Goal: Task Accomplishment & Management: Complete application form

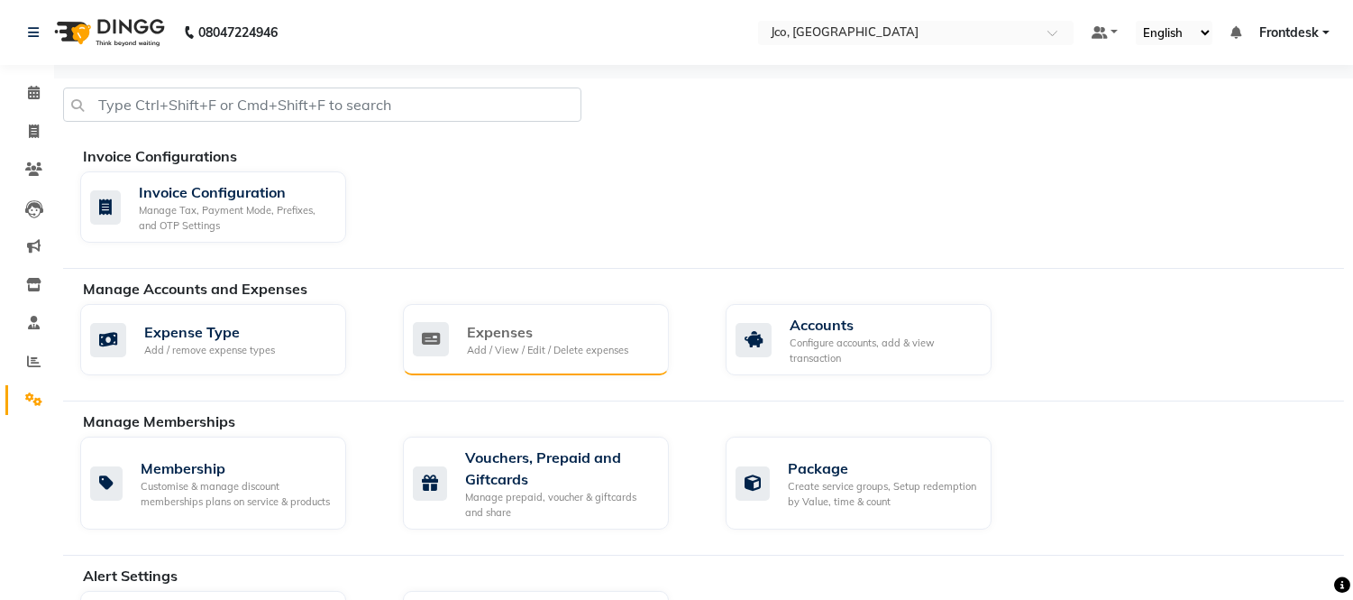
click at [586, 331] on div "Expenses" at bounding box center [547, 332] width 161 height 22
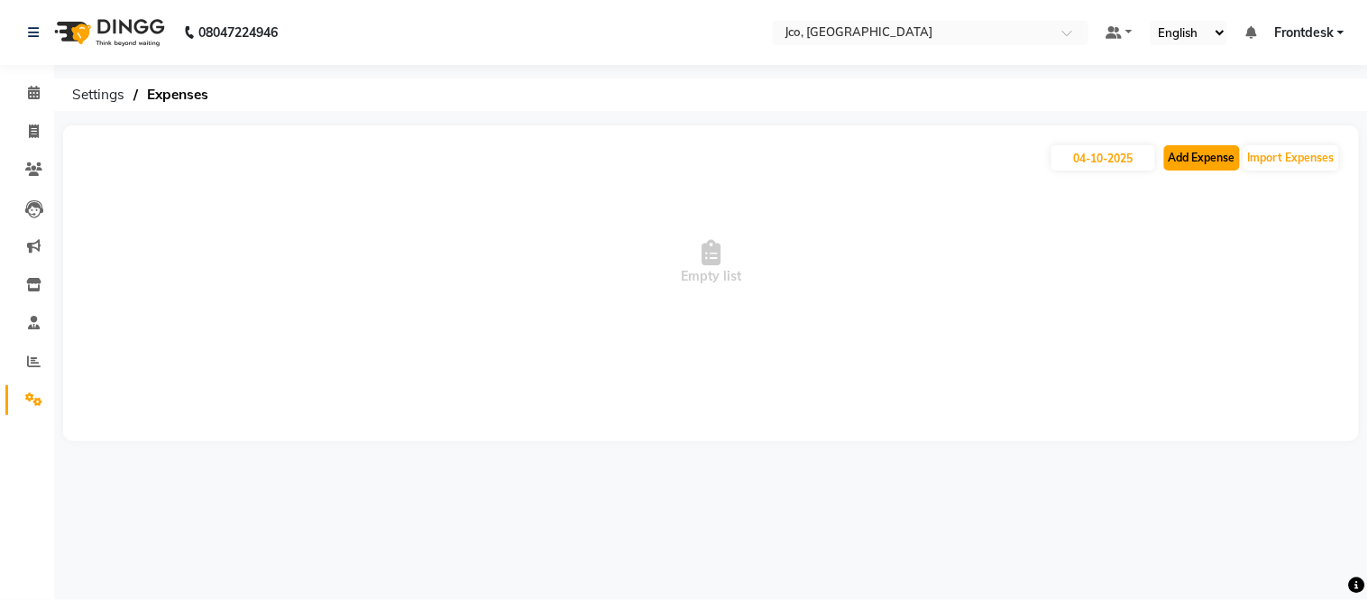
click at [1192, 157] on button "Add Expense" at bounding box center [1202, 157] width 76 height 25
select select "1"
select select "6846"
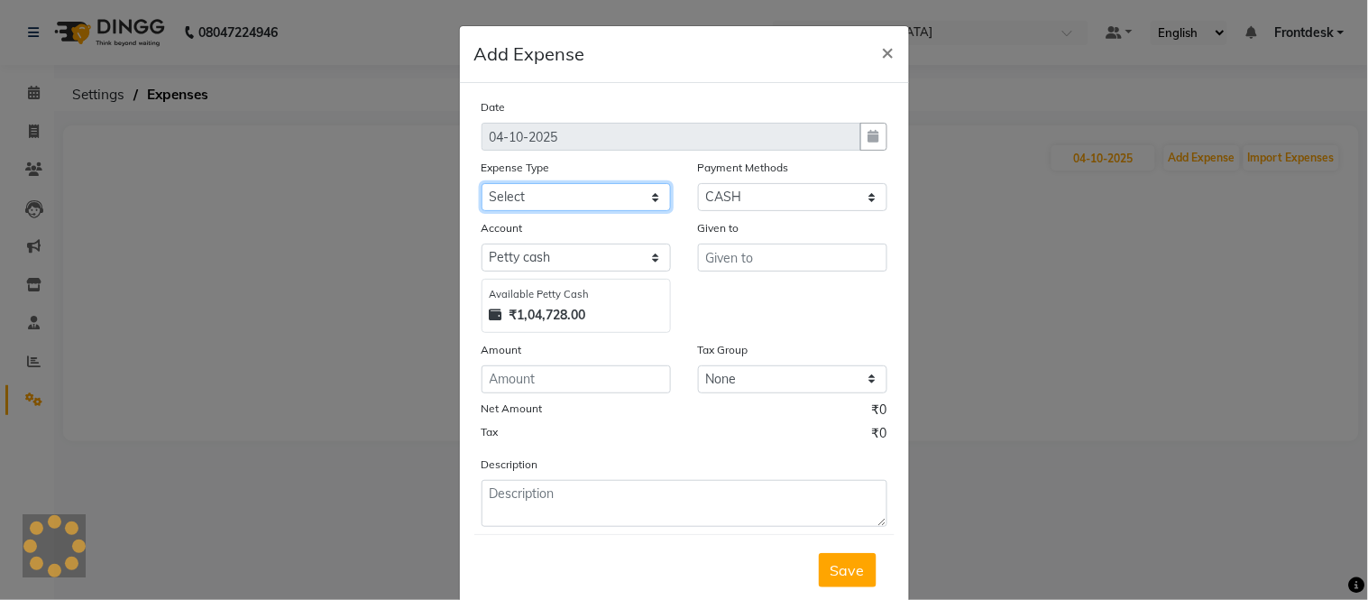
click at [555, 194] on select "Select Advance Salary Amazon Bandra Branch B M C Cash transfer to bank Cash tra…" at bounding box center [575, 197] width 189 height 28
select select "24275"
click at [481, 183] on select "Select Advance Salary Amazon Bandra Branch B M C Cash transfer to bank Cash tra…" at bounding box center [575, 197] width 189 height 28
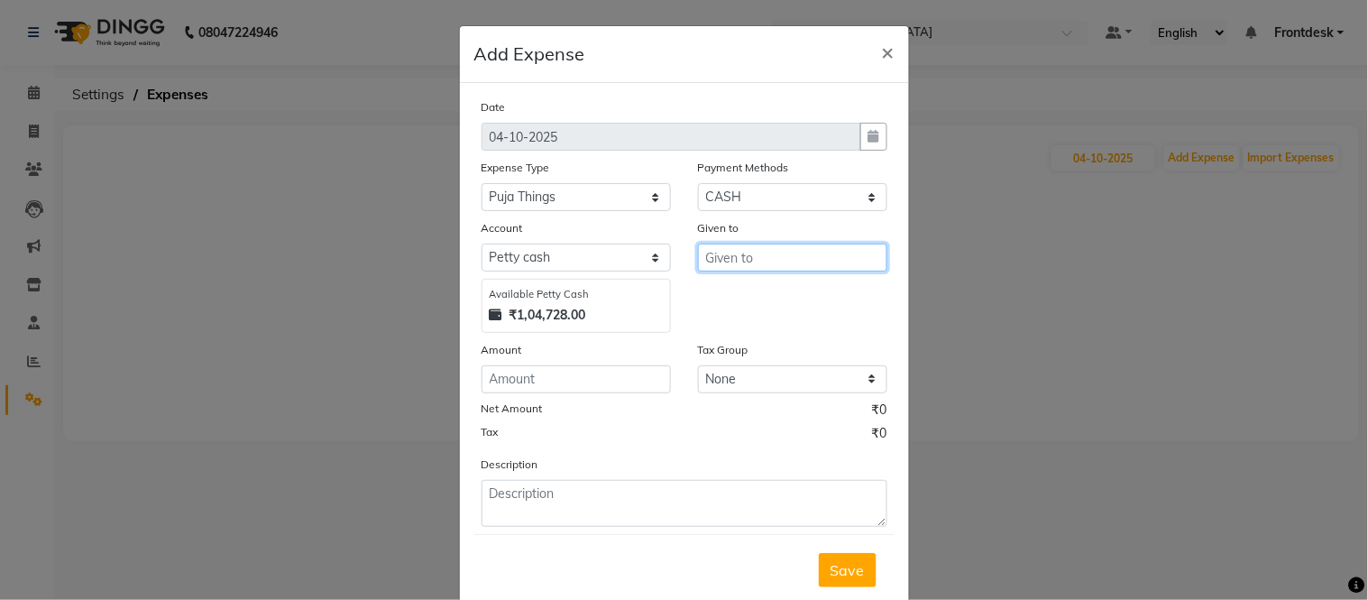
click at [739, 263] on input "text" at bounding box center [792, 257] width 189 height 28
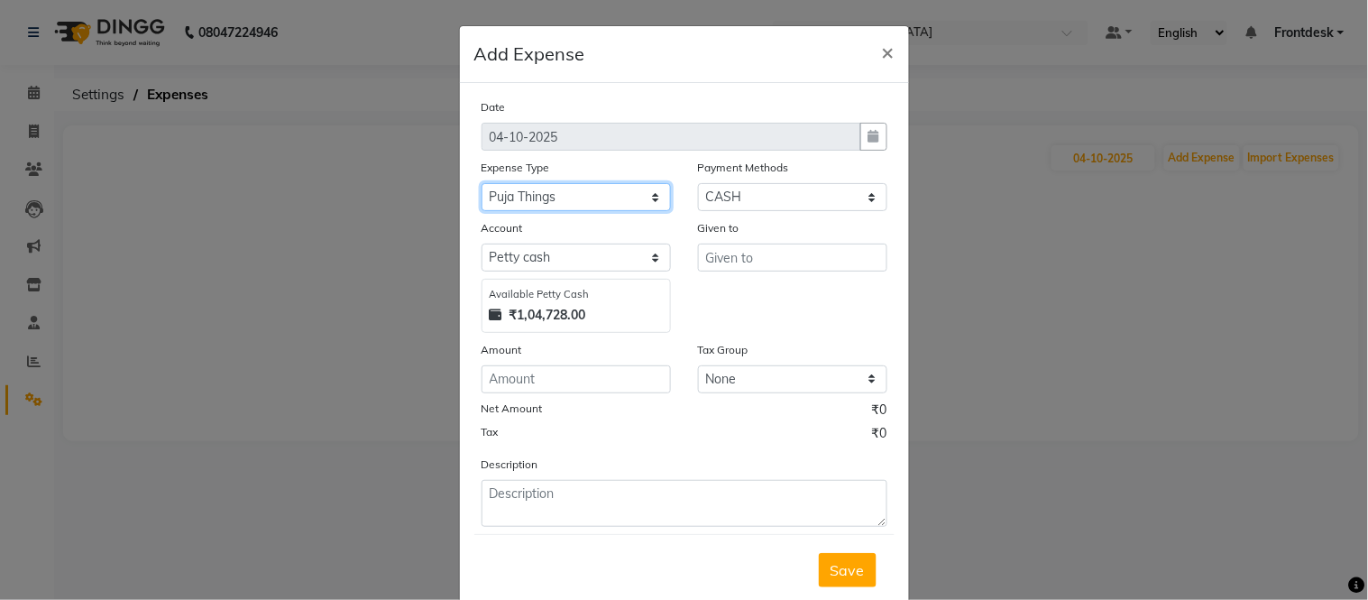
click at [582, 191] on select "Select Advance Salary Amazon Bandra Branch B M C Cash transfer to bank Cash tra…" at bounding box center [575, 197] width 189 height 28
click at [787, 308] on div "Given to" at bounding box center [792, 275] width 216 height 114
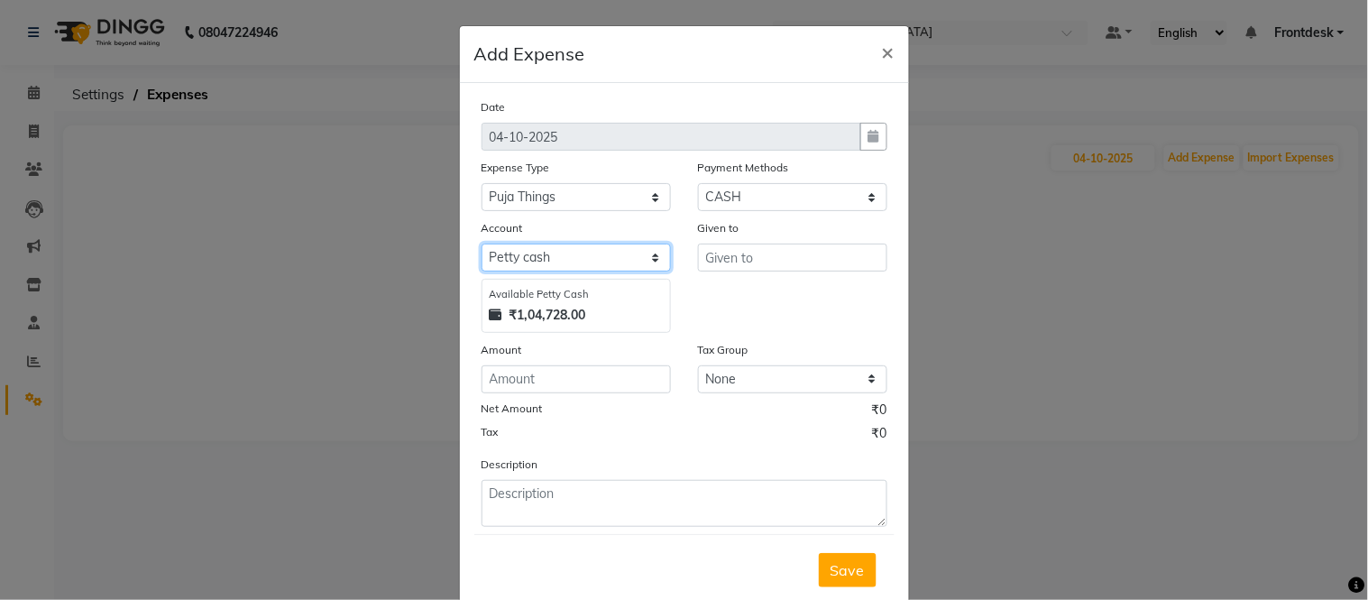
click at [561, 254] on select "Select Petty cash Default account" at bounding box center [575, 257] width 189 height 28
select select "6847"
click at [481, 243] on select "Select Petty cash Default account" at bounding box center [575, 257] width 189 height 28
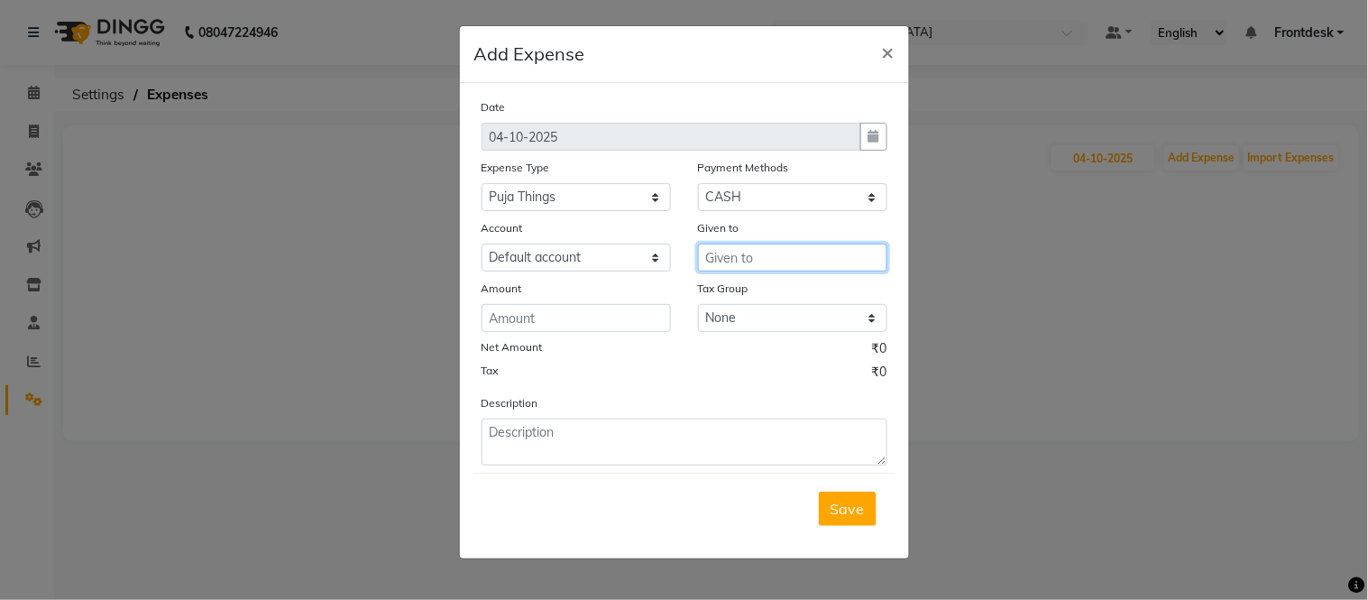
click at [762, 259] on input "text" at bounding box center [792, 257] width 189 height 28
type input "local shop"
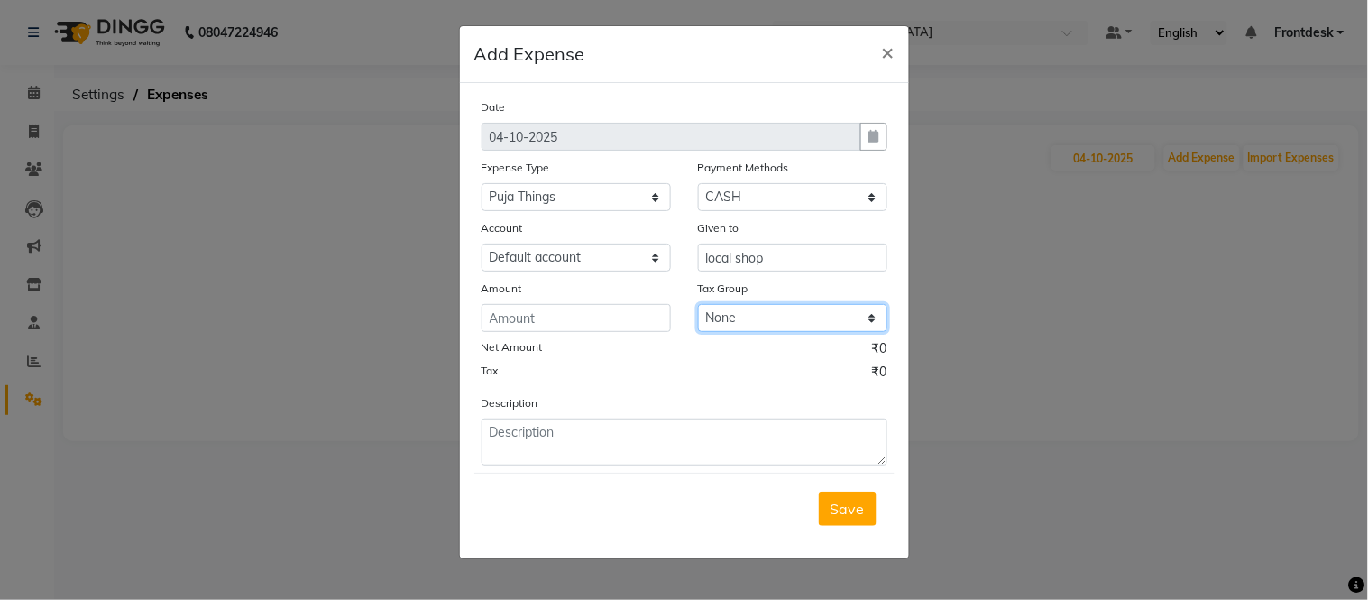
click at [744, 318] on select "None GST 5% GST" at bounding box center [792, 318] width 189 height 28
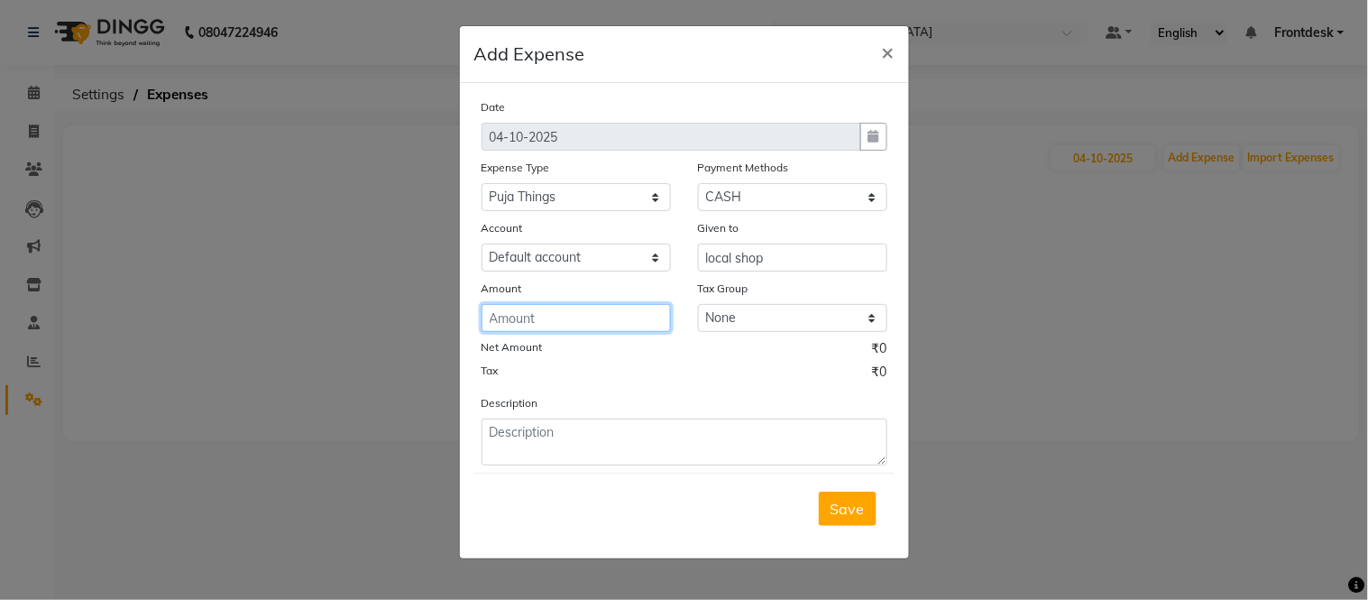
click at [561, 318] on input "number" at bounding box center [575, 318] width 189 height 28
type input "30"
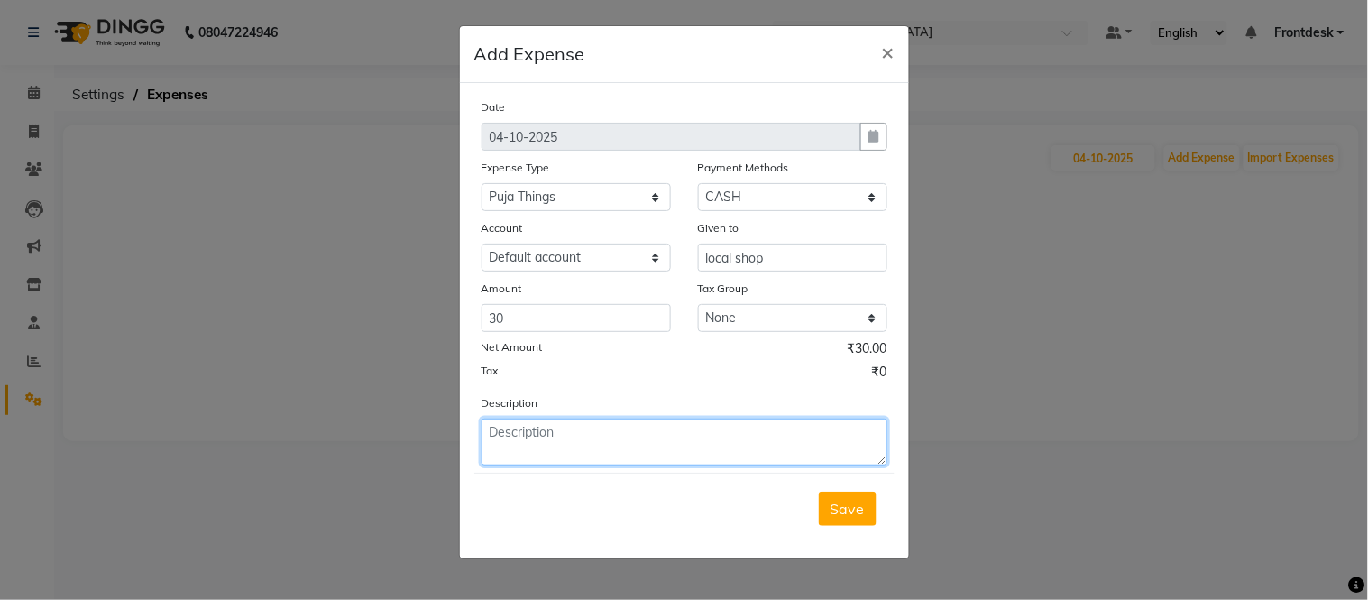
click at [601, 430] on textarea at bounding box center [684, 441] width 406 height 47
type textarea "Flower for god"
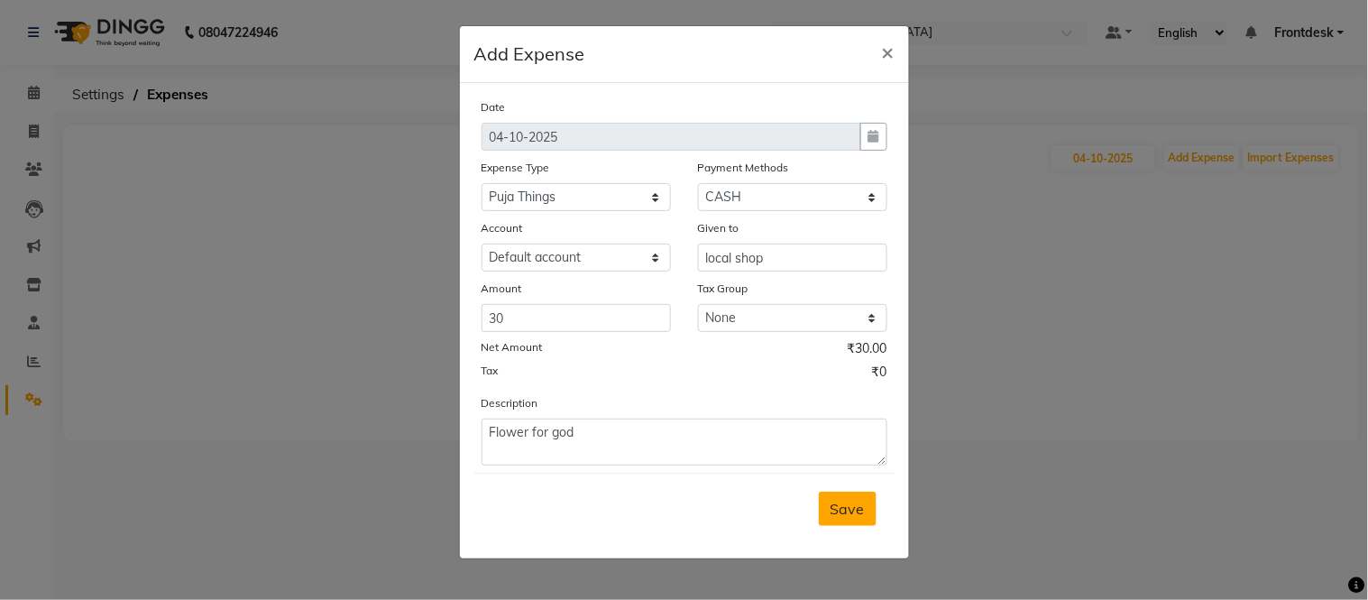
click at [849, 520] on button "Save" at bounding box center [848, 508] width 58 height 34
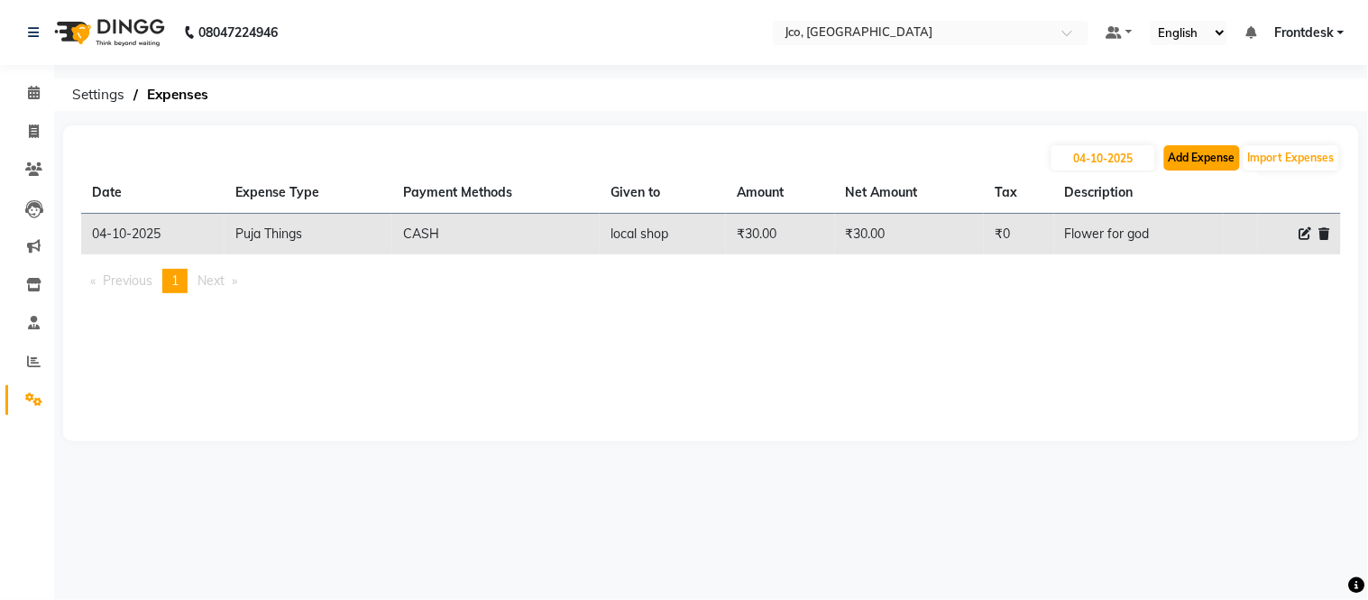
click at [1196, 157] on button "Add Expense" at bounding box center [1202, 157] width 76 height 25
select select "1"
select select "6846"
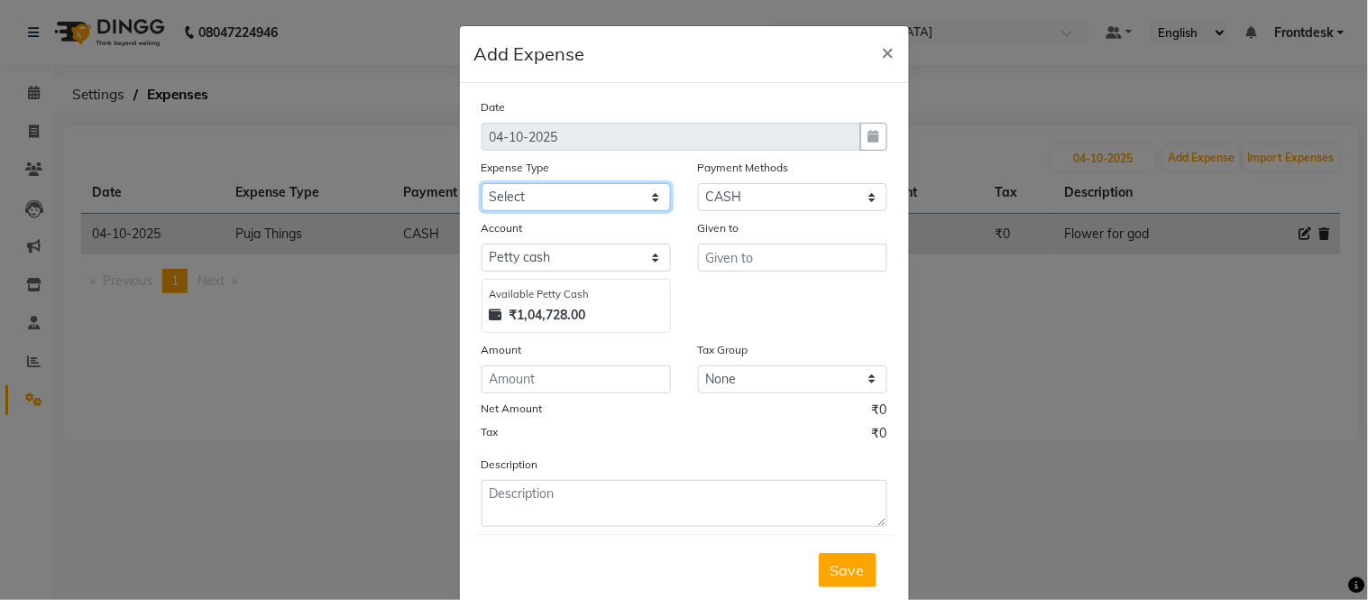
click at [563, 192] on select "Select Advance Salary Amazon Bandra Branch B M C Cash transfer to bank Cash tra…" at bounding box center [575, 197] width 189 height 28
select select "491"
click at [481, 183] on select "Select Advance Salary Amazon Bandra Branch B M C Cash transfer to bank Cash tra…" at bounding box center [575, 197] width 189 height 28
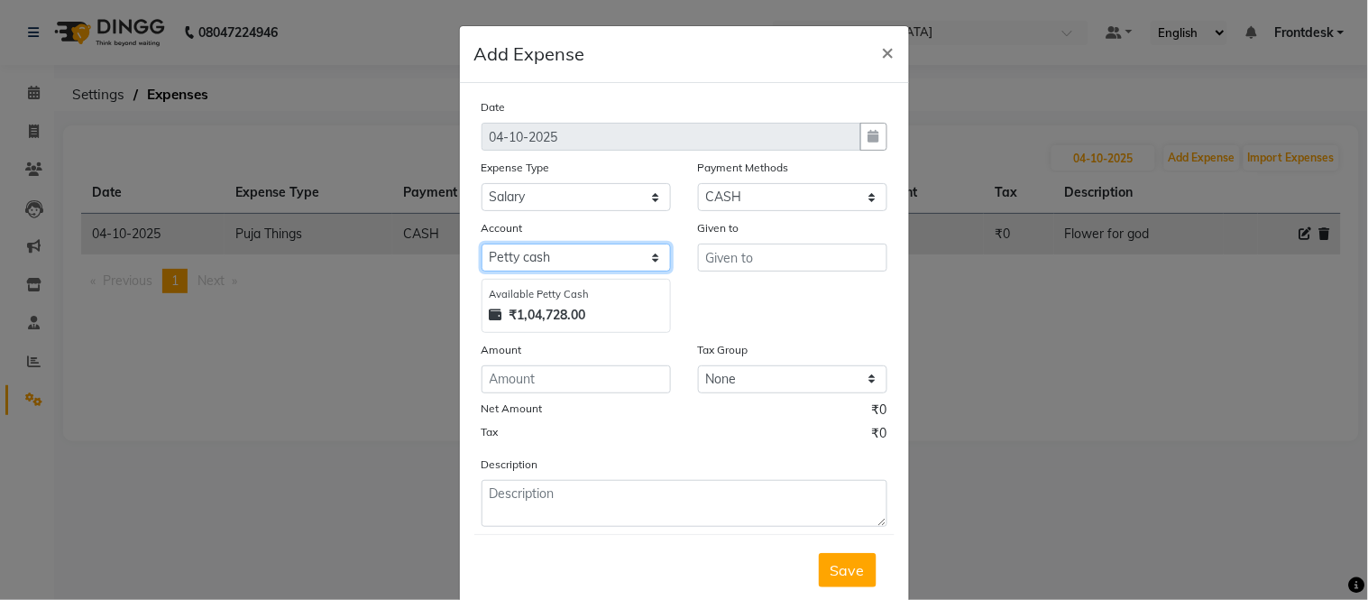
click at [584, 248] on select "Select Petty cash Default account" at bounding box center [575, 257] width 189 height 28
select select "6847"
click at [481, 243] on select "Select Petty cash Default account" at bounding box center [575, 257] width 189 height 28
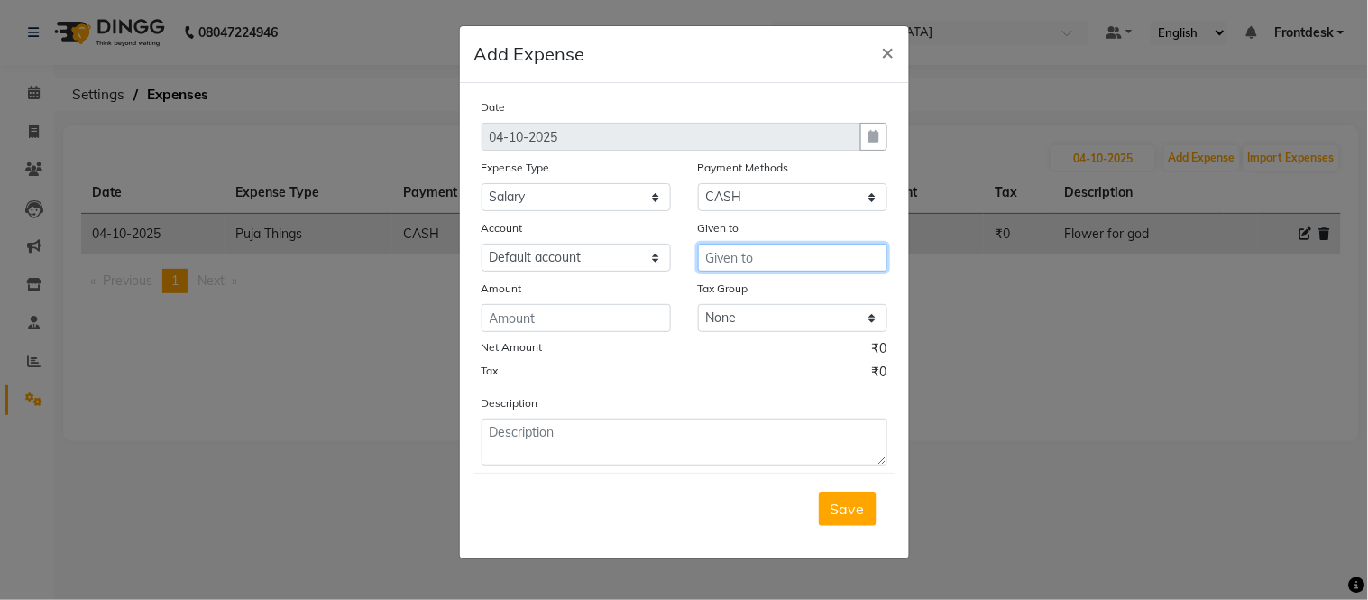
click at [781, 258] on input "text" at bounding box center [792, 257] width 189 height 28
type input "K"
type input "H"
type input "House keeping Agency"
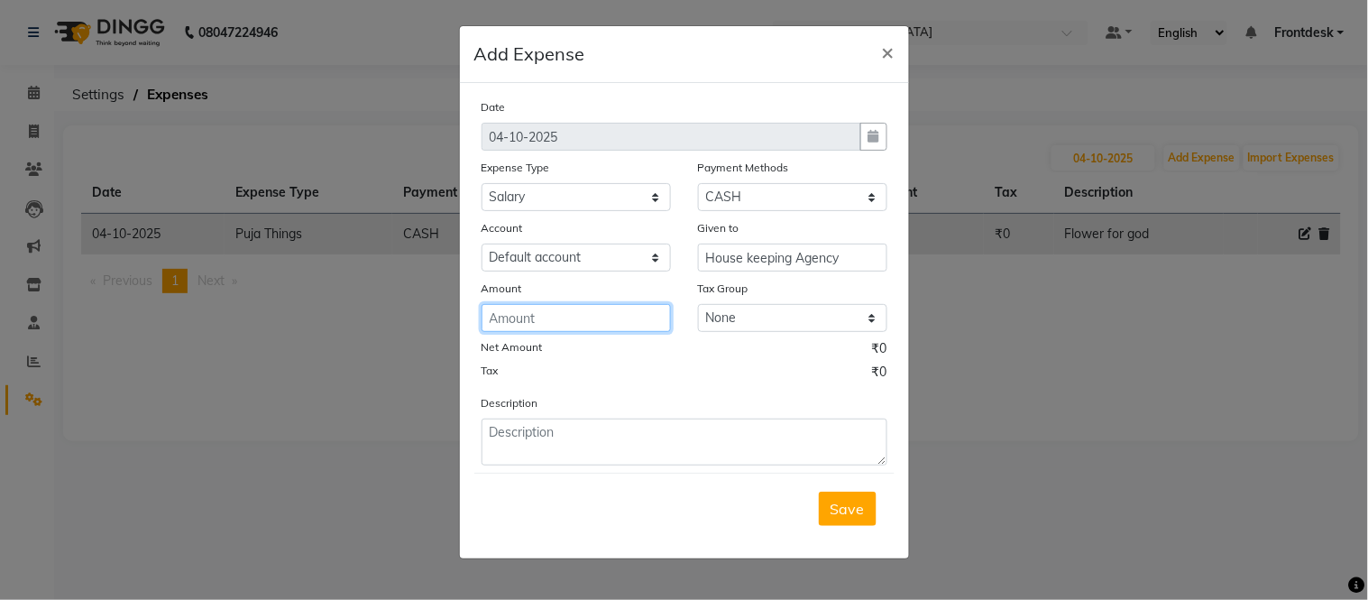
click at [568, 323] on input "number" at bounding box center [575, 318] width 189 height 28
type input "32000"
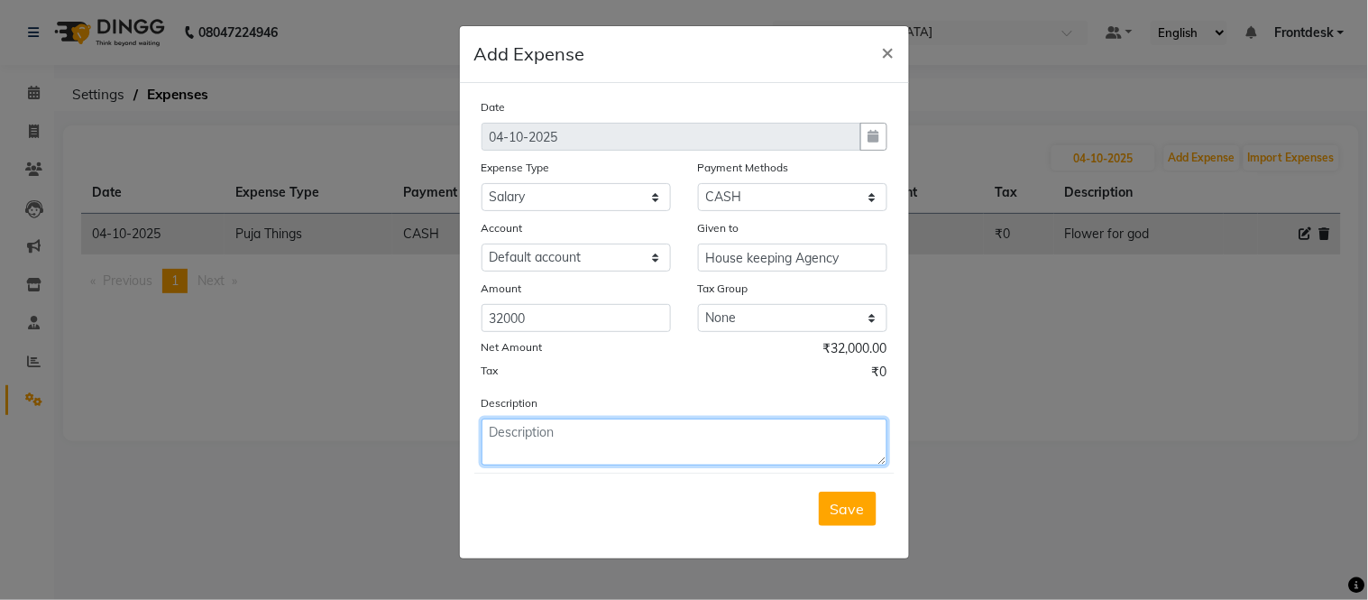
click at [606, 442] on textarea at bounding box center [684, 441] width 406 height 47
type textarea "h"
type textarea "Housekeeping Agency salary against August -2025"
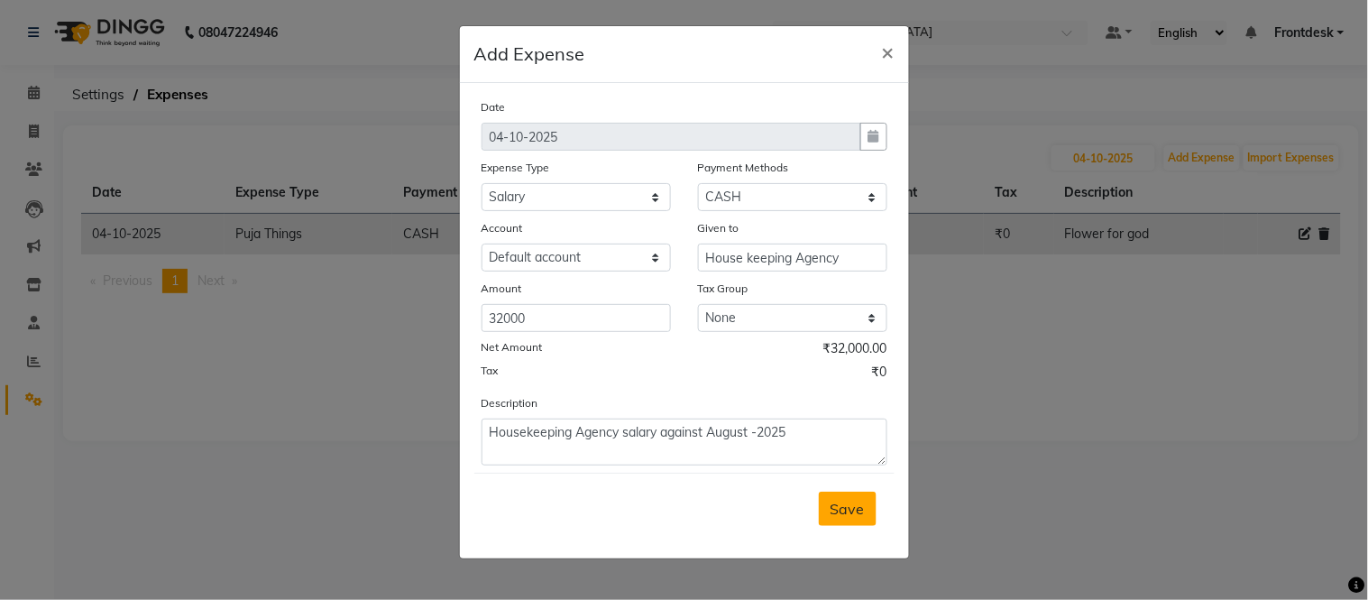
click at [864, 521] on button "Save" at bounding box center [848, 508] width 58 height 34
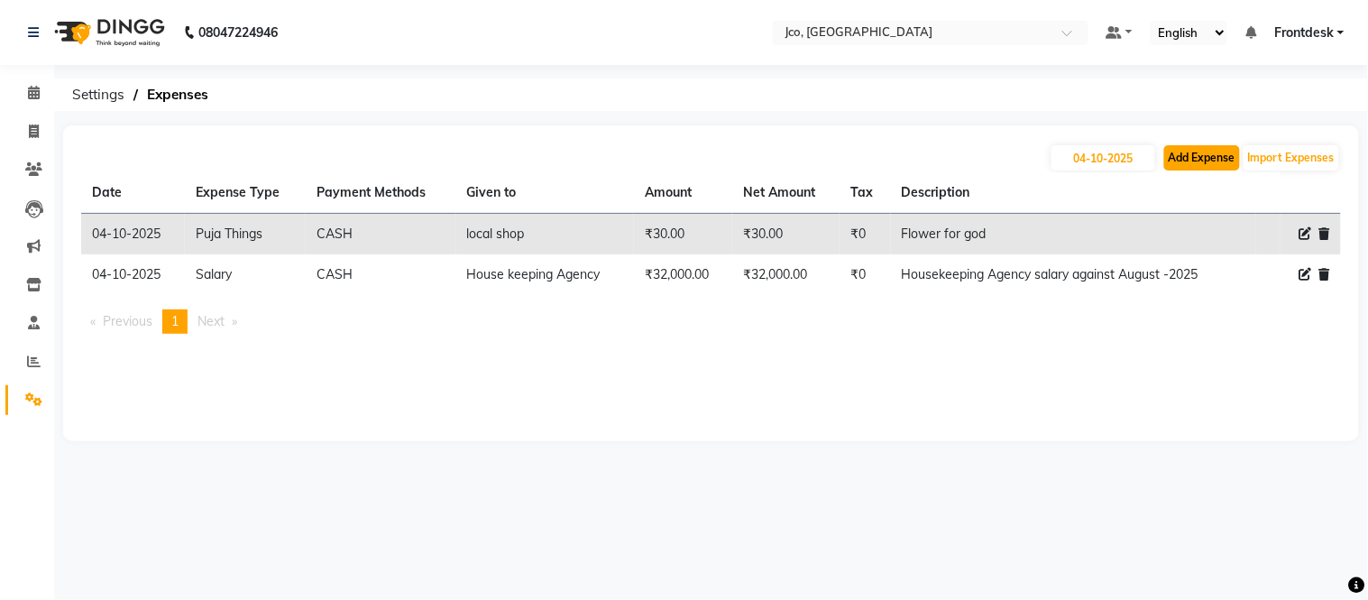
click at [1194, 153] on button "Add Expense" at bounding box center [1202, 157] width 76 height 25
select select "1"
select select "6846"
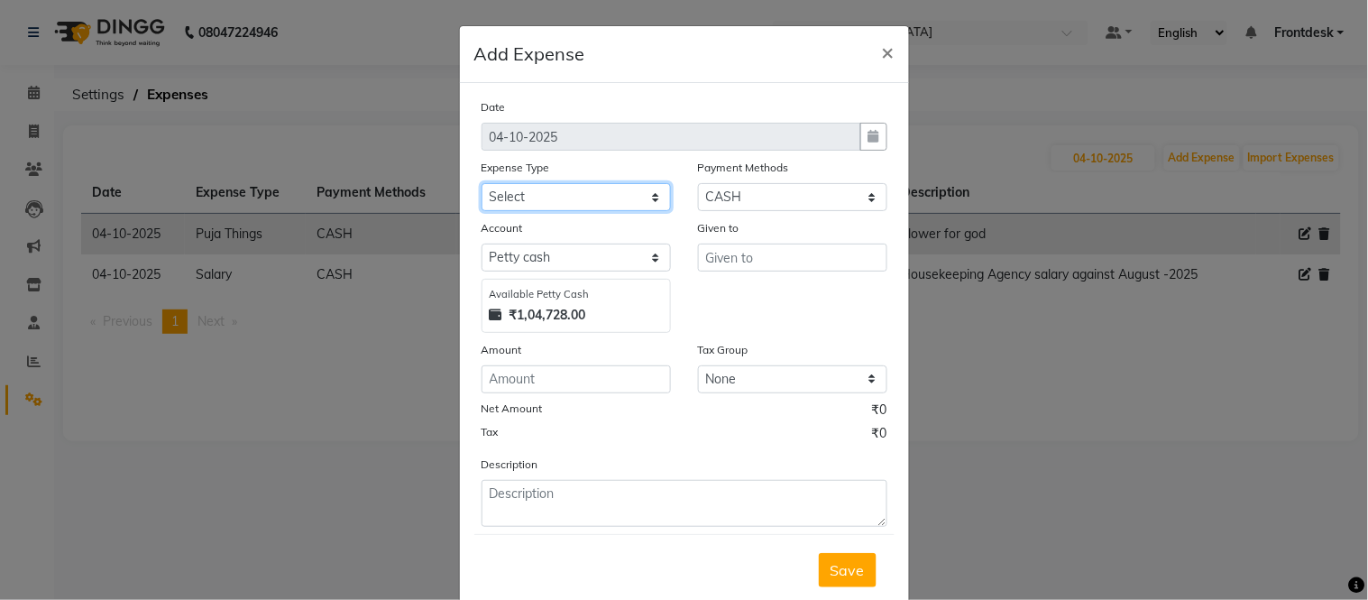
click at [569, 202] on select "Select Advance Salary Amazon Bandra Branch B M C Cash transfer to bank Cash tra…" at bounding box center [575, 197] width 189 height 28
click at [562, 198] on select "Select Advance Salary Amazon Bandra Branch B M C Cash transfer to bank Cash tra…" at bounding box center [575, 197] width 189 height 28
click at [577, 199] on select "Select Advance Salary Amazon Bandra Branch B M C Cash transfer to bank Cash tra…" at bounding box center [575, 197] width 189 height 28
select select "25173"
click at [481, 183] on select "Select Advance Salary Amazon Bandra Branch B M C Cash transfer to bank Cash tra…" at bounding box center [575, 197] width 189 height 28
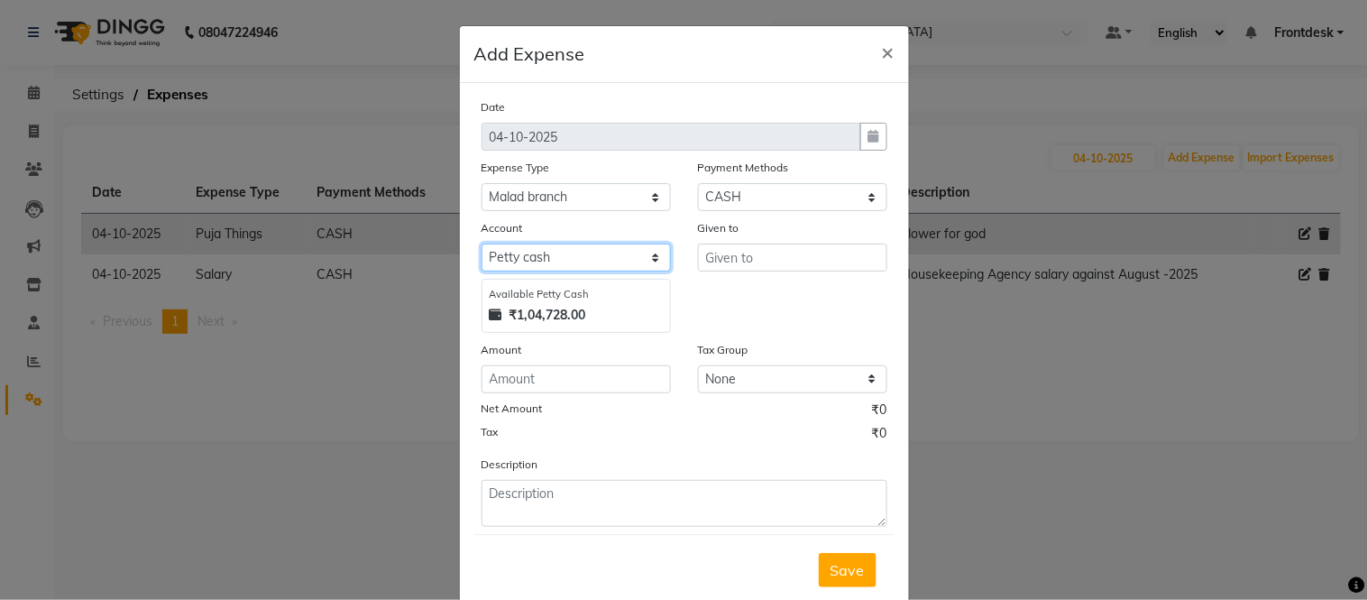
click at [587, 264] on select "Select Petty cash Default account" at bounding box center [575, 257] width 189 height 28
select select "6847"
click at [481, 243] on select "Select Petty cash Default account" at bounding box center [575, 257] width 189 height 28
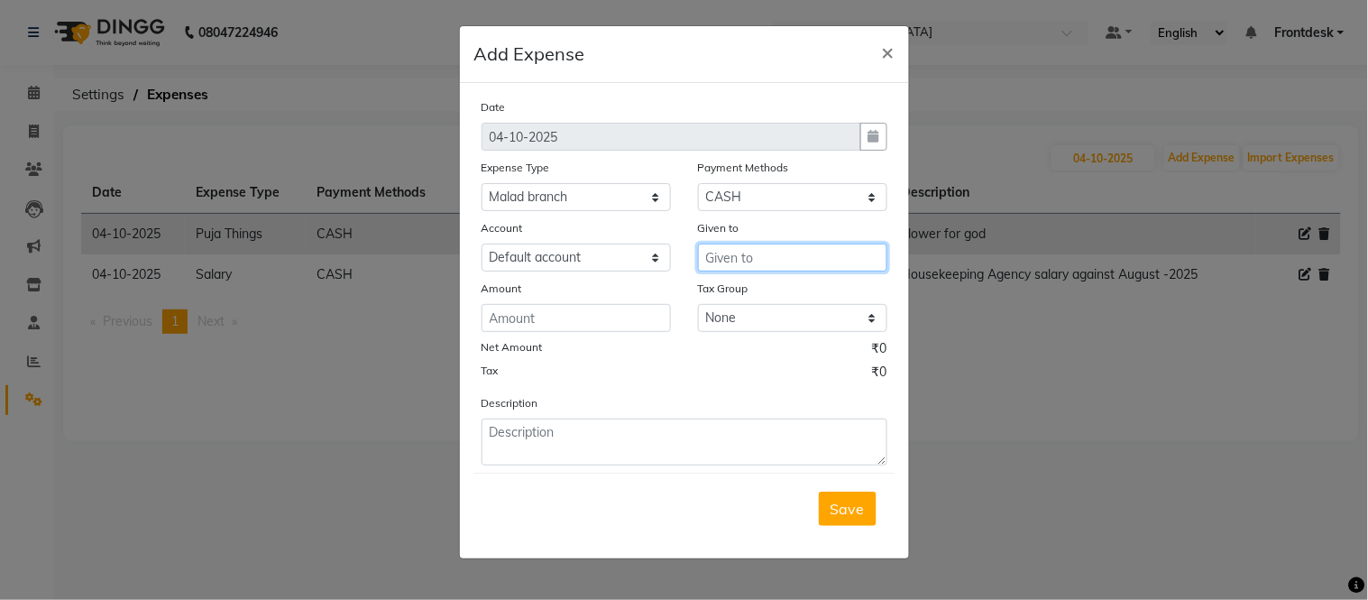
click at [772, 260] on input "text" at bounding box center [792, 257] width 189 height 28
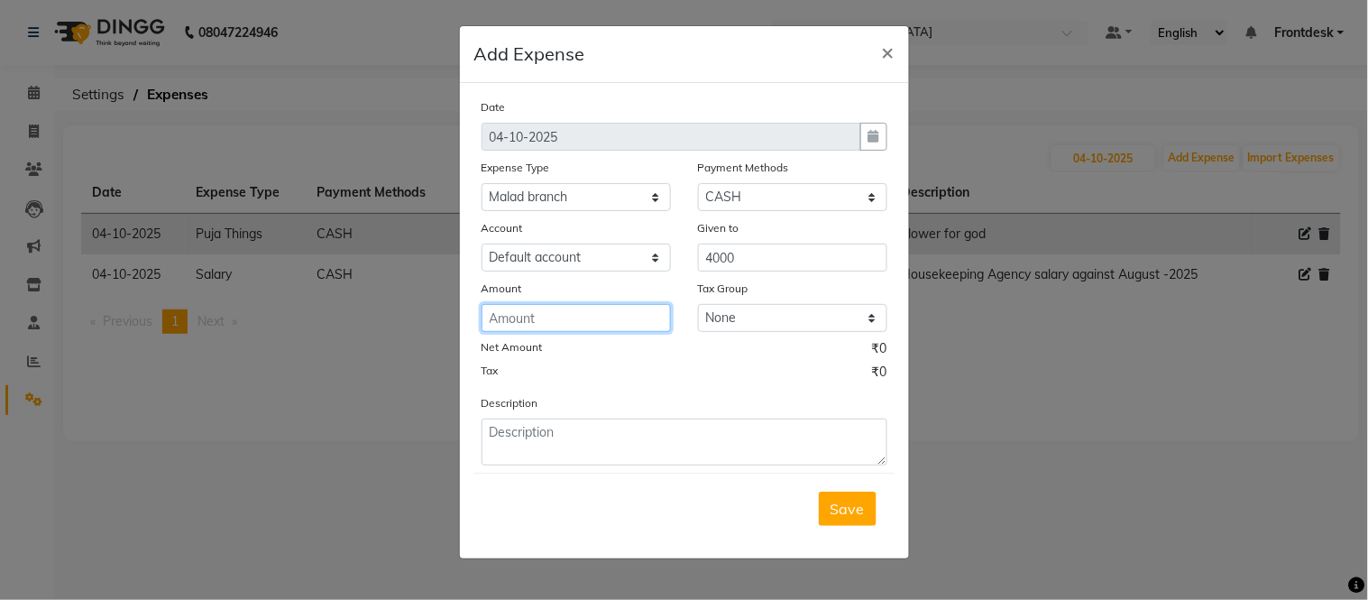
click at [552, 325] on input "number" at bounding box center [575, 318] width 189 height 28
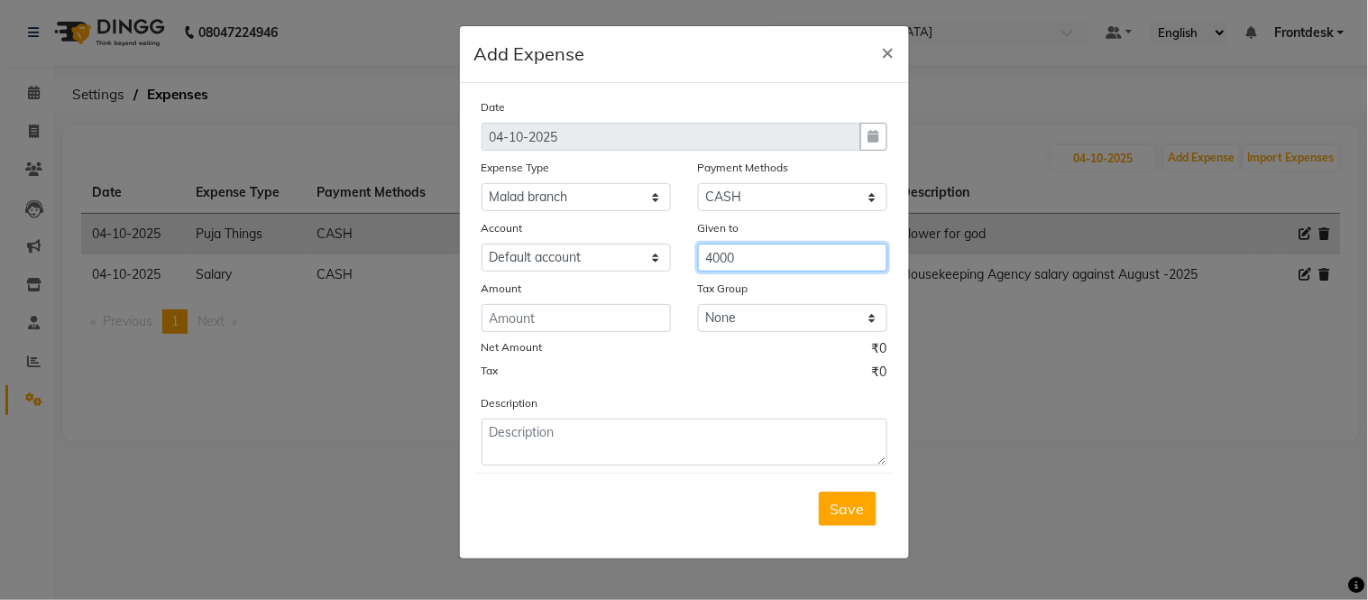
click at [768, 260] on input "4000" at bounding box center [792, 257] width 189 height 28
type input "4"
type input "Umesh"
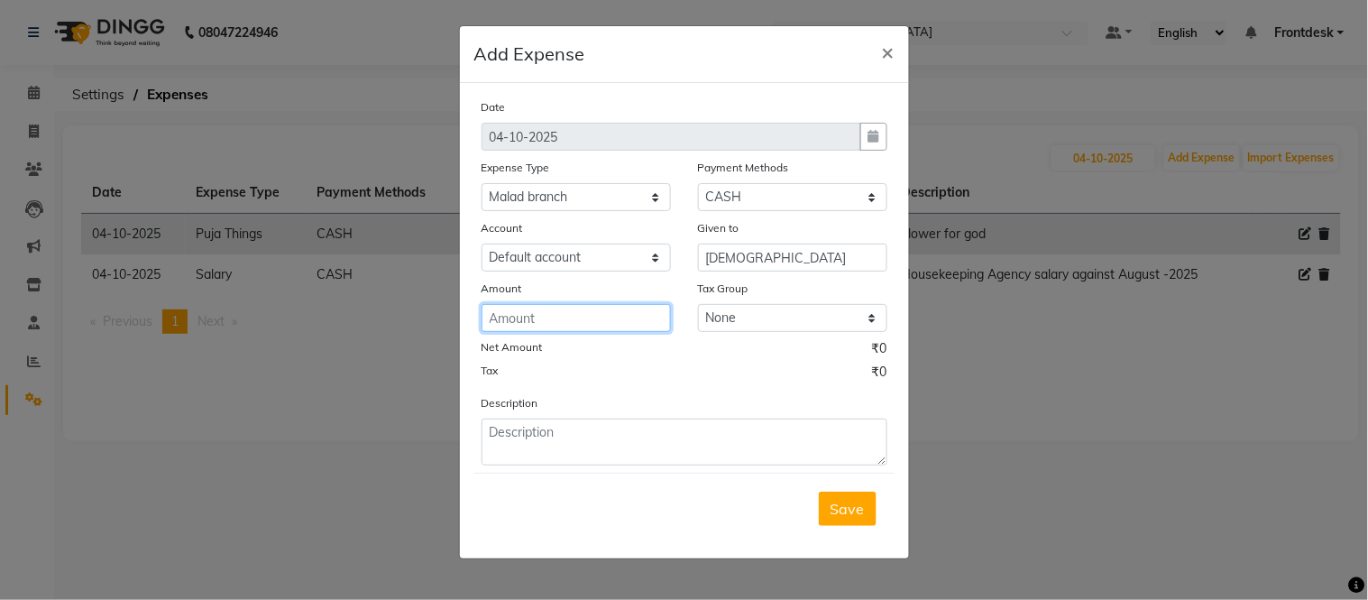
click at [560, 318] on input "number" at bounding box center [575, 318] width 189 height 28
type input "4000"
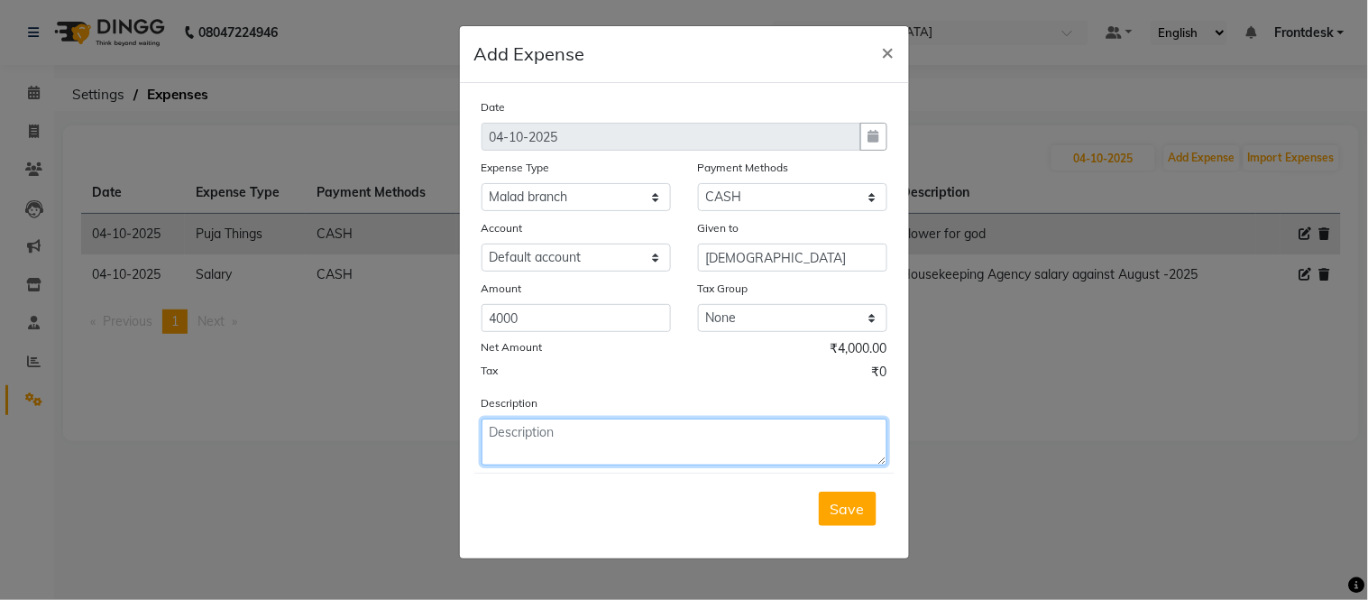
click at [554, 433] on textarea at bounding box center [684, 441] width 406 height 47
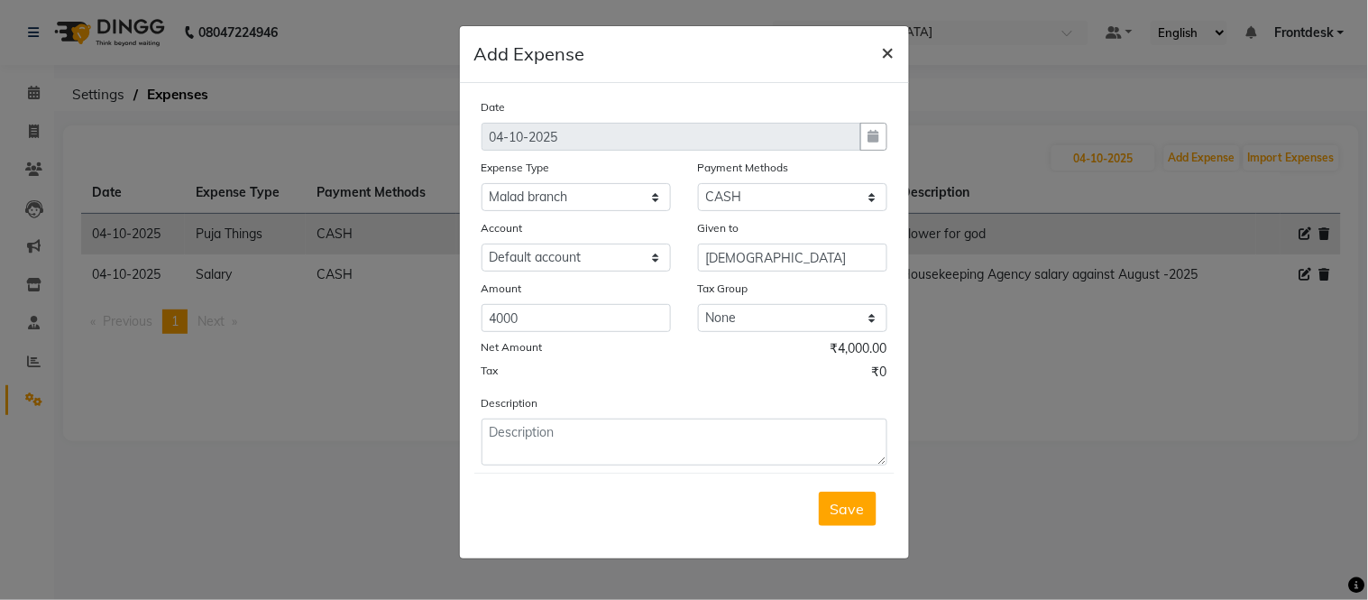
click at [904, 39] on button "×" at bounding box center [887, 51] width 41 height 50
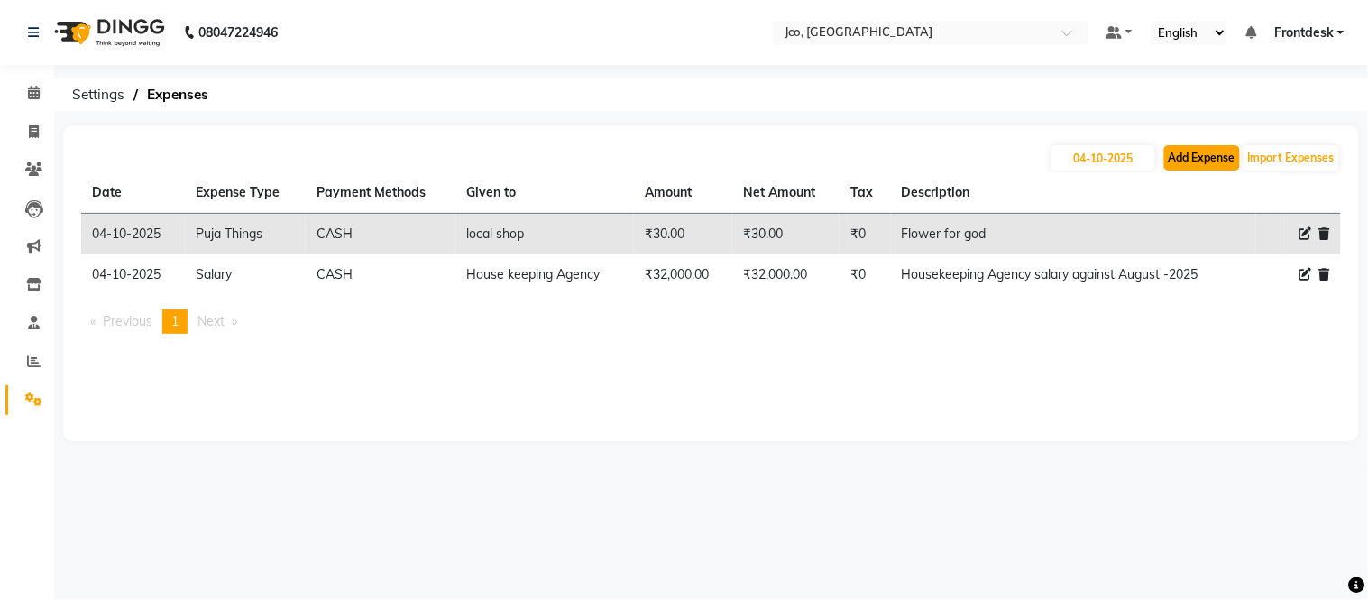
click at [1185, 160] on button "Add Expense" at bounding box center [1202, 157] width 76 height 25
select select "1"
select select "6846"
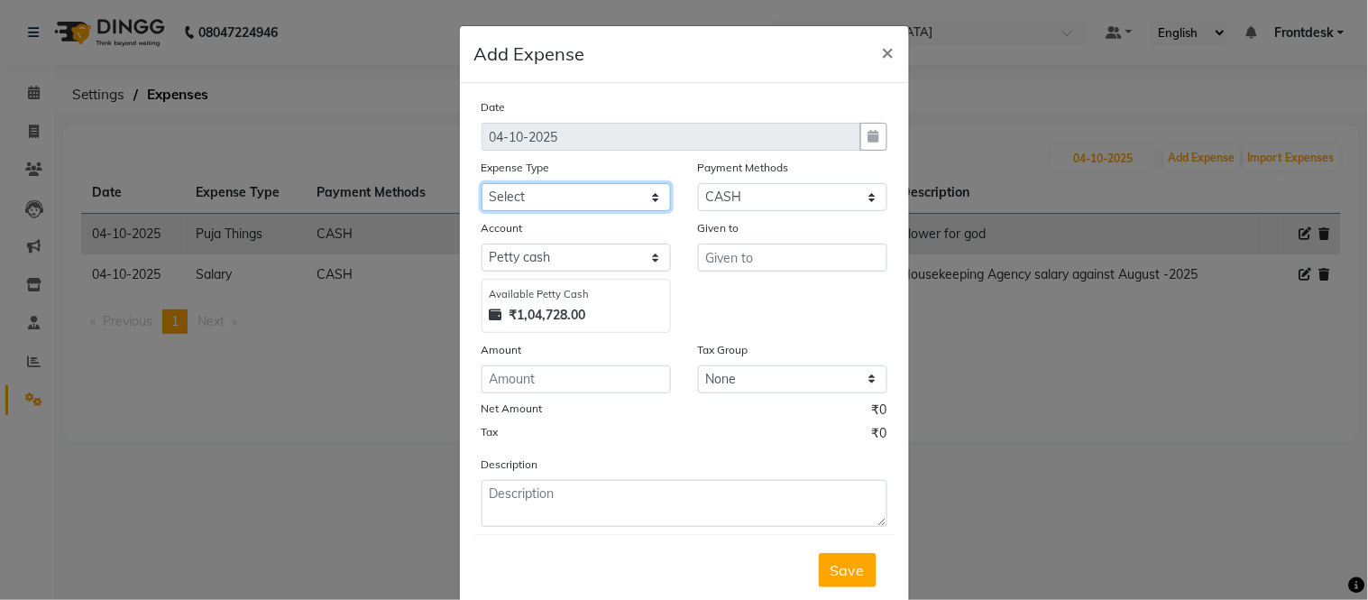
click at [580, 200] on select "Select Advance Salary Amazon Bandra Branch B M C Cash transfer to bank Cash tra…" at bounding box center [575, 197] width 189 height 28
select select "502"
click at [481, 183] on select "Select Advance Salary Amazon Bandra Branch B M C Cash transfer to bank Cash tra…" at bounding box center [575, 197] width 189 height 28
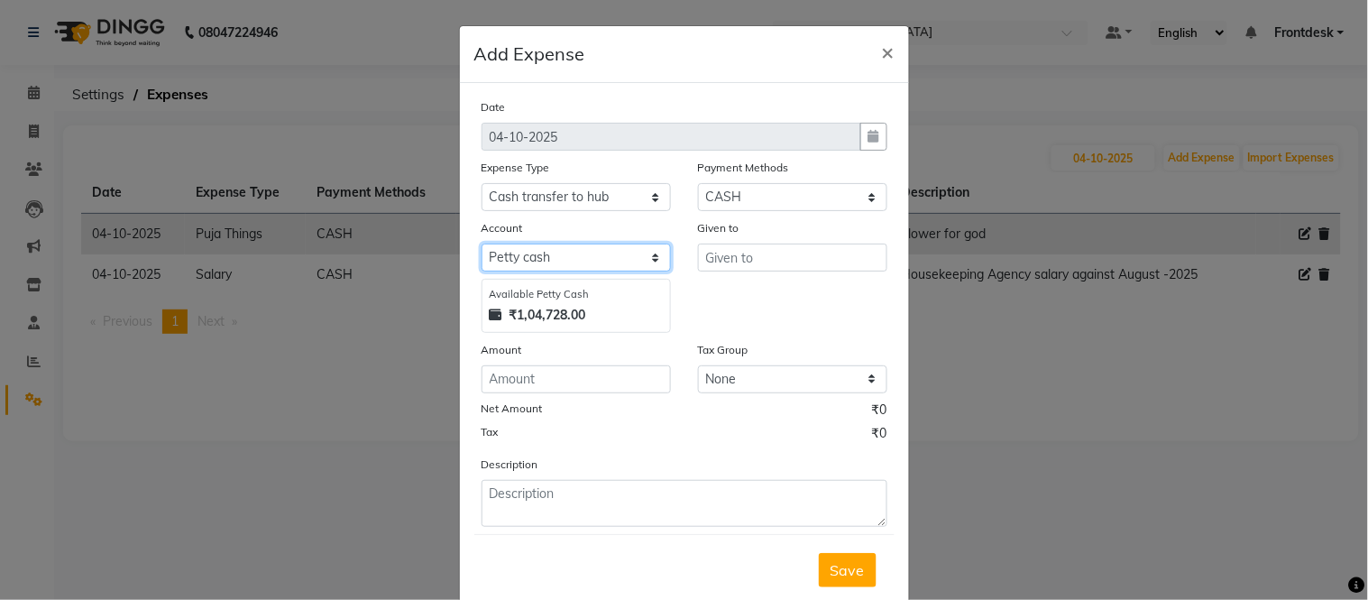
click at [581, 257] on select "Select Petty cash Default account" at bounding box center [575, 257] width 189 height 28
select select "6847"
click at [481, 243] on select "Select Petty cash Default account" at bounding box center [575, 257] width 189 height 28
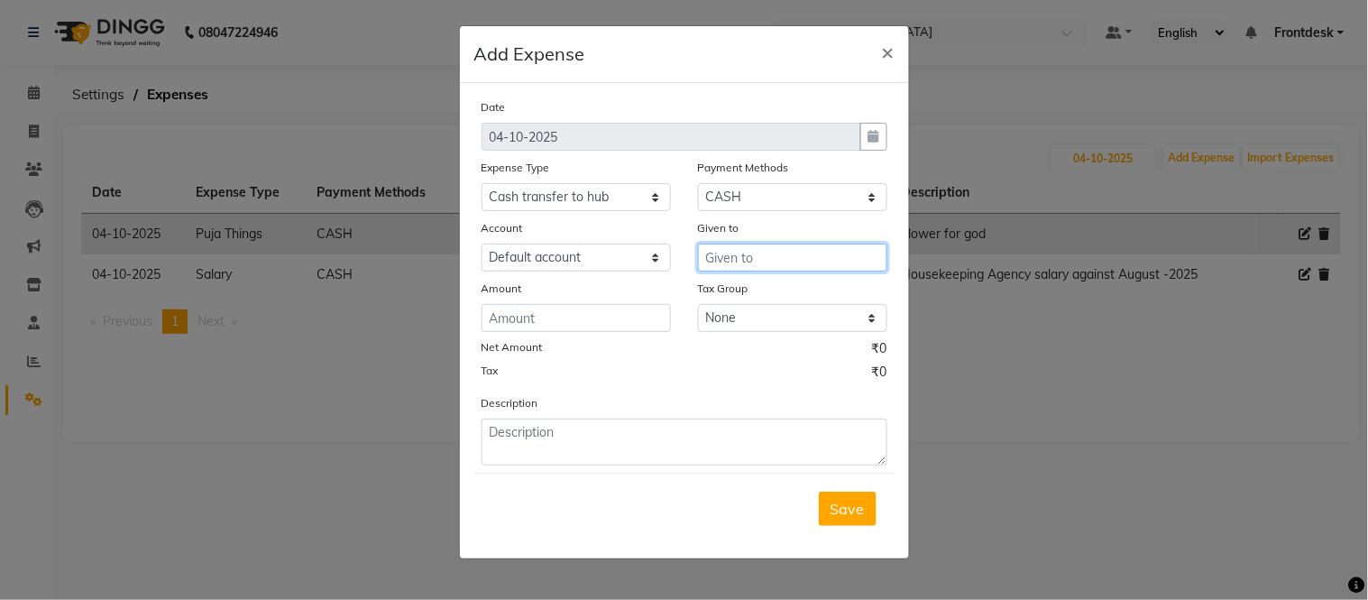
click at [779, 255] on input "text" at bounding box center [792, 257] width 189 height 28
type input "2"
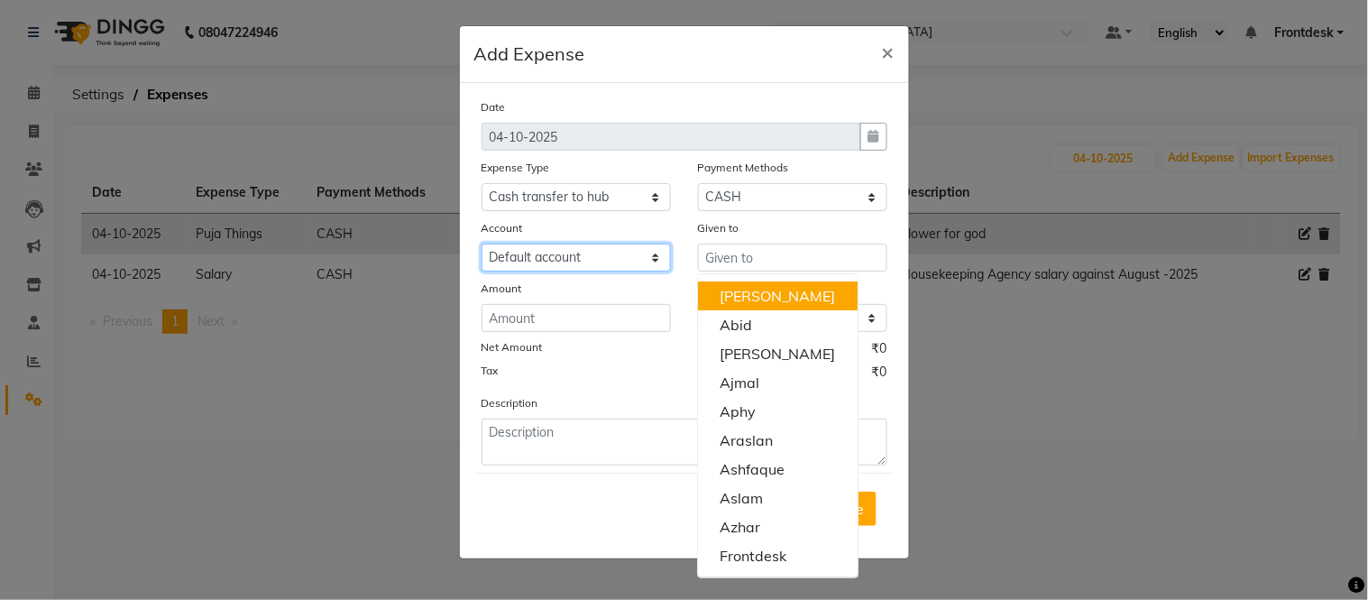
click at [572, 265] on select "Select Petty cash Default account" at bounding box center [575, 257] width 189 height 28
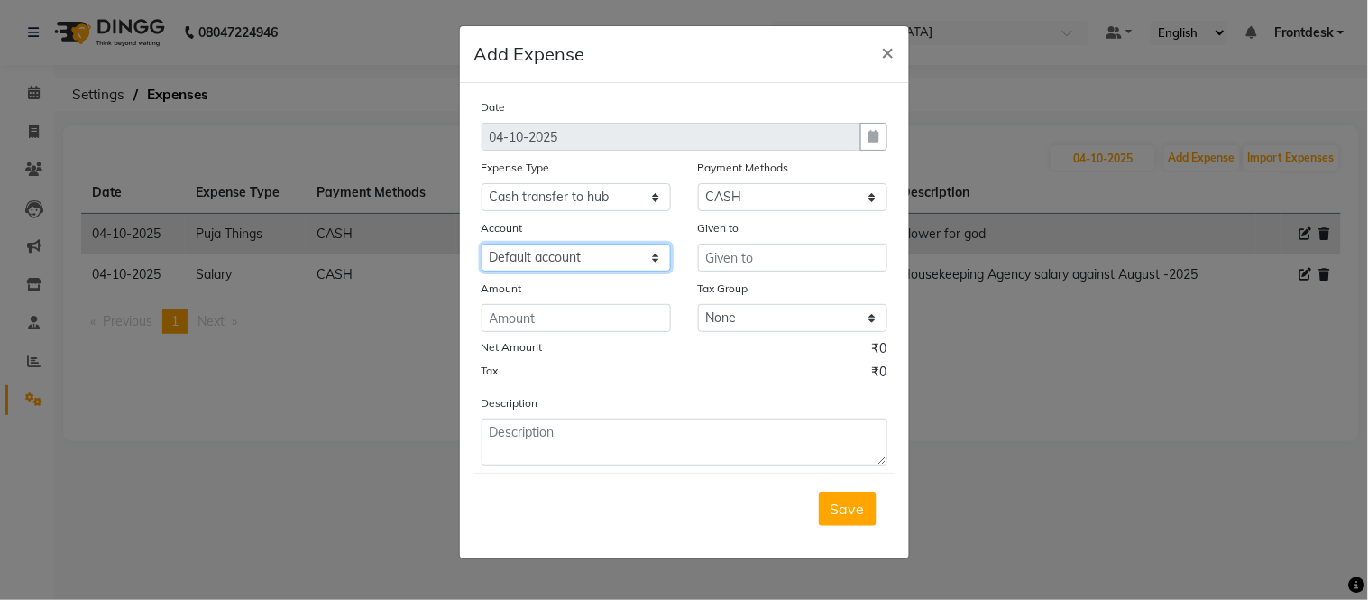
click at [481, 243] on select "Select Petty cash Default account" at bounding box center [575, 257] width 189 height 28
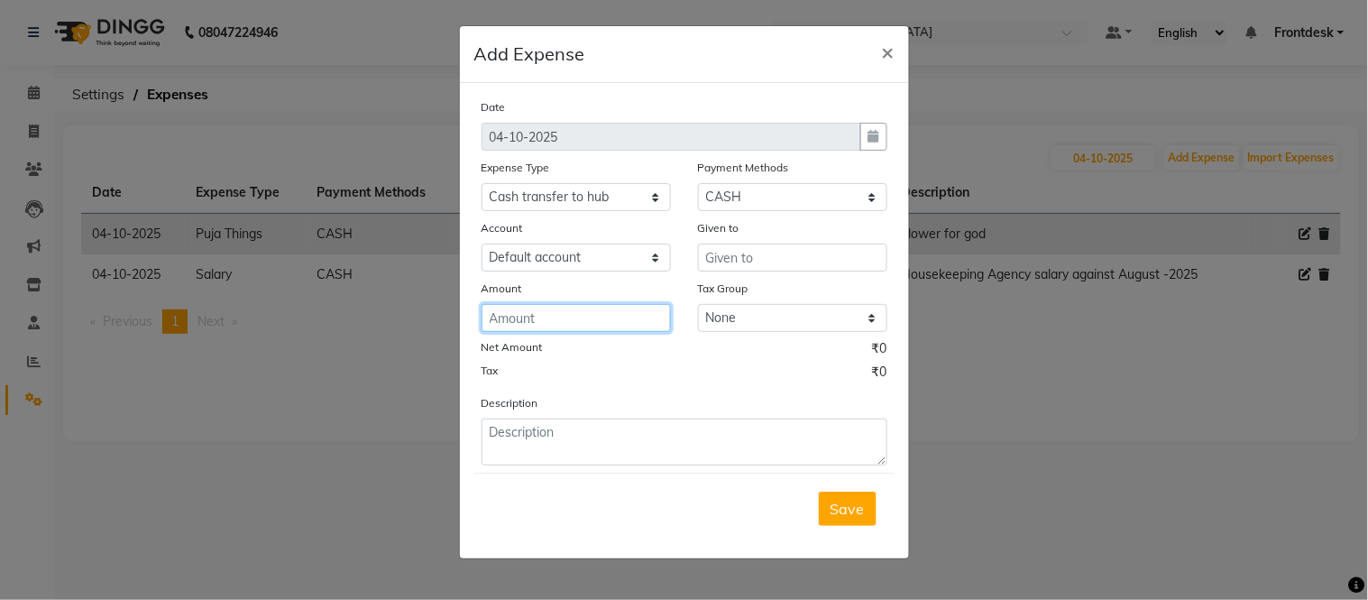
click at [589, 317] on input "number" at bounding box center [575, 318] width 189 height 28
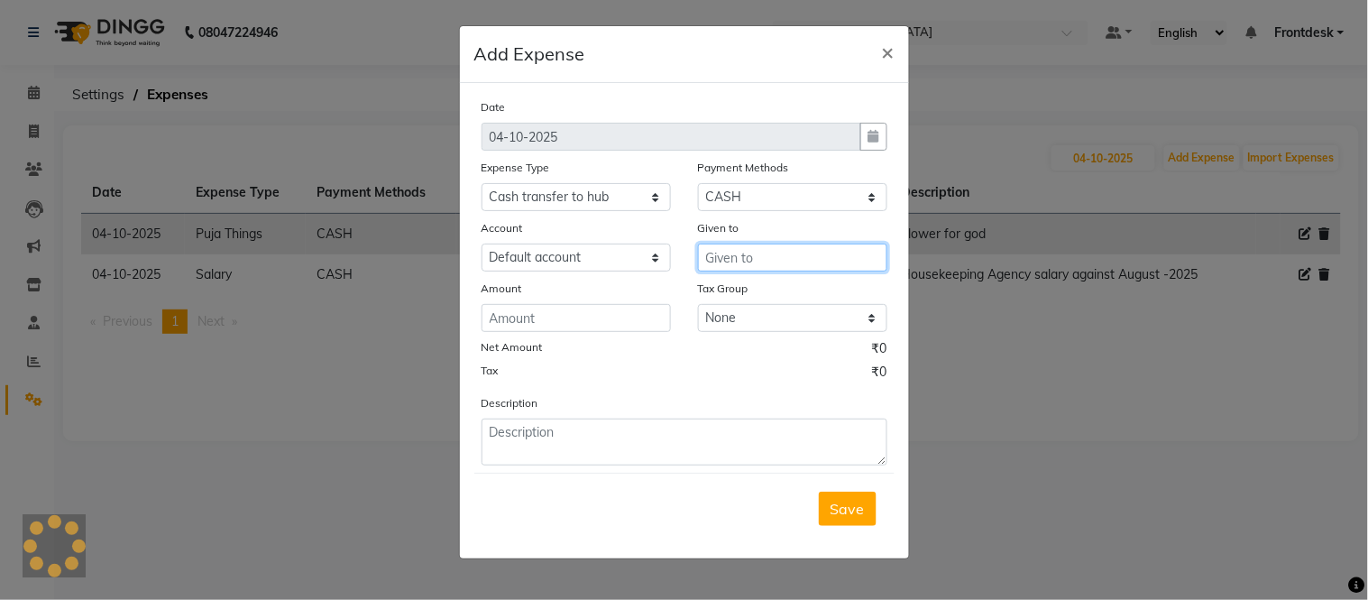
click at [759, 254] on input "text" at bounding box center [792, 257] width 189 height 28
click at [790, 262] on input "sir house" at bounding box center [792, 257] width 189 height 28
type input "s"
type input "Tulsi"
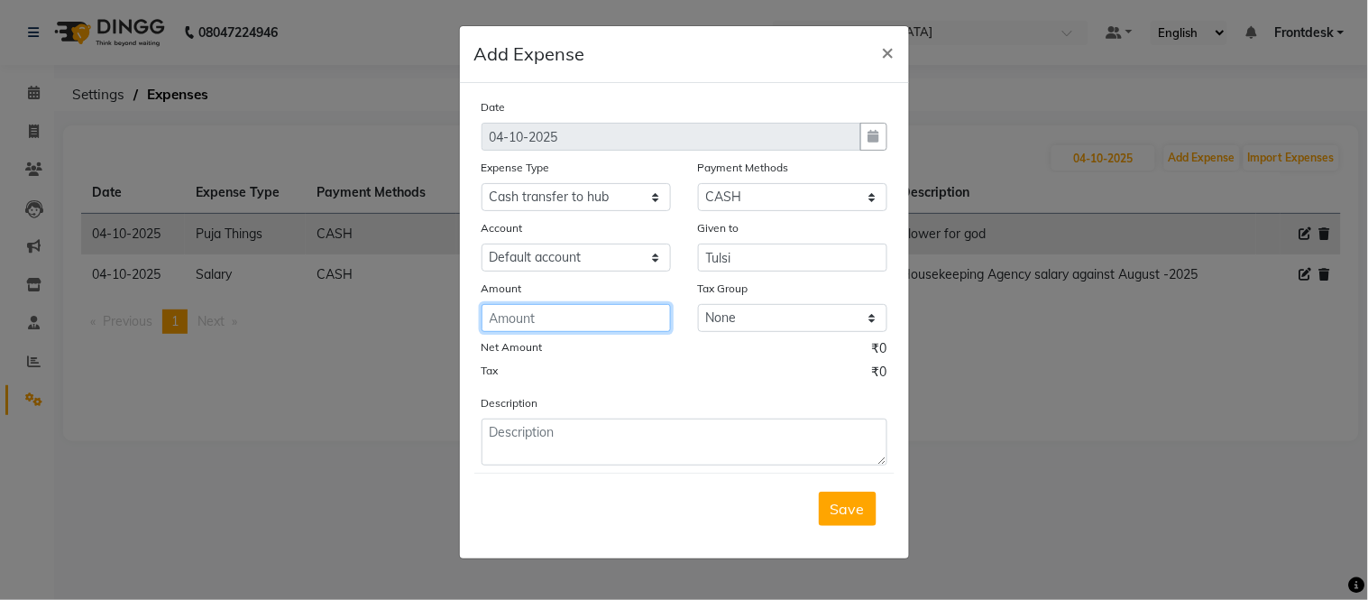
click at [562, 317] on input "number" at bounding box center [575, 318] width 189 height 28
type input "270"
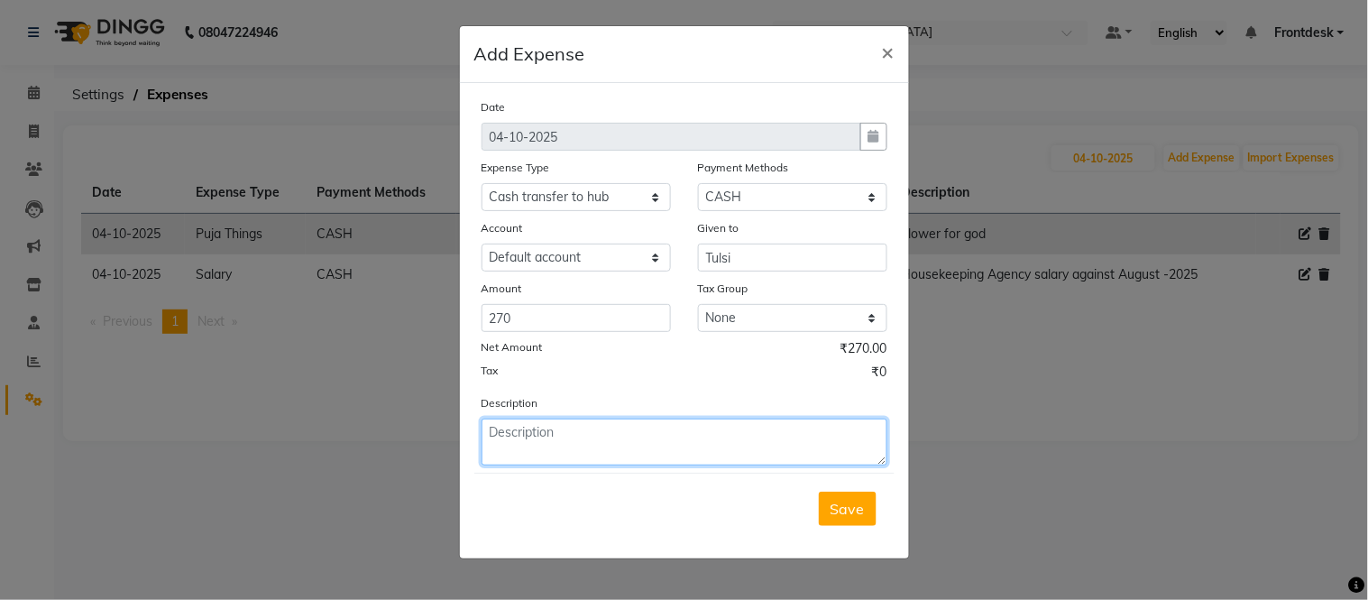
click at [566, 433] on textarea at bounding box center [684, 441] width 406 height 47
type textarea "tulsi for sir house"
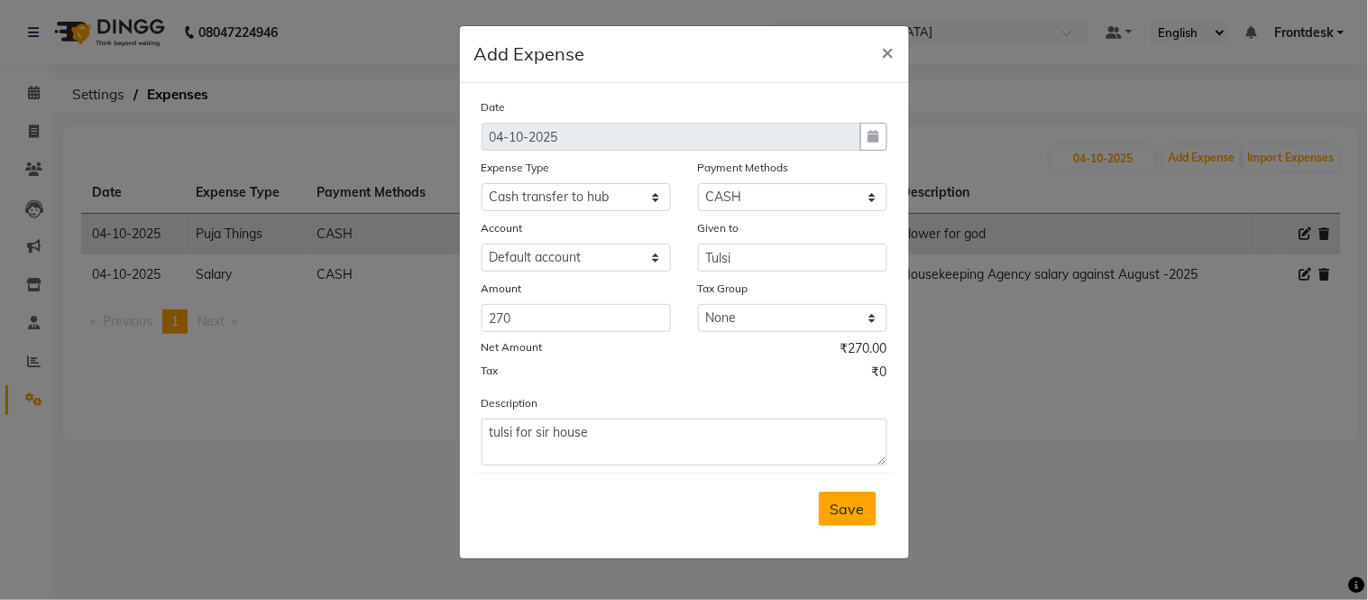
click at [846, 517] on span "Save" at bounding box center [847, 508] width 34 height 18
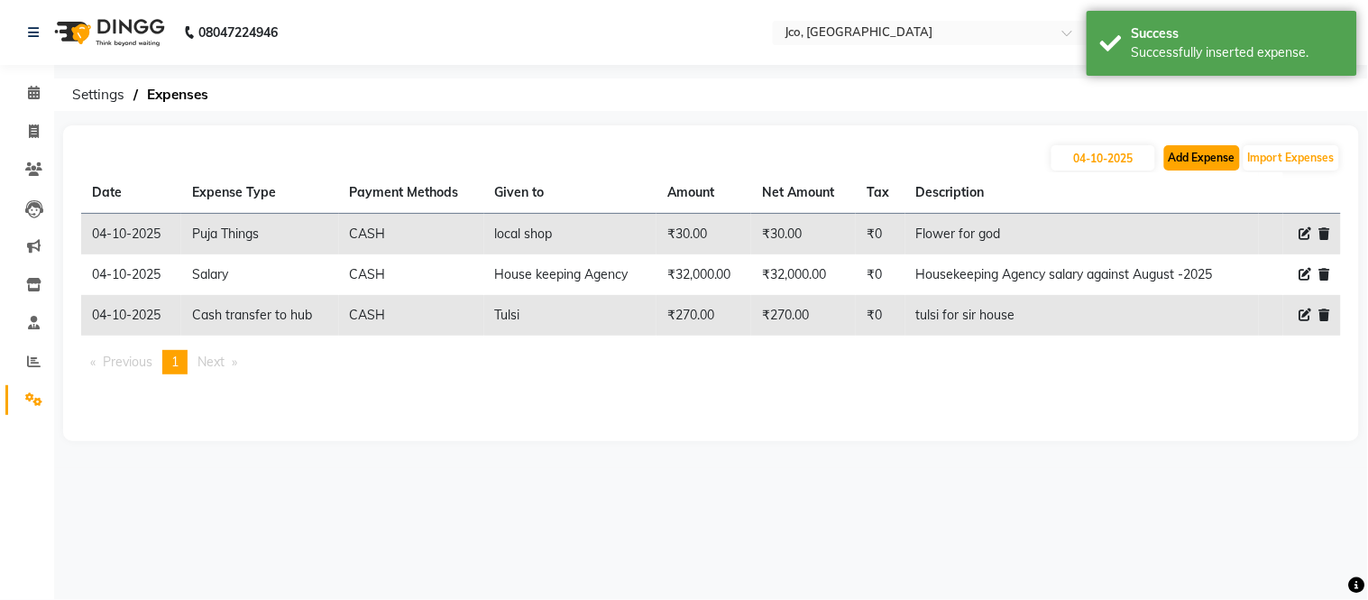
click at [1201, 158] on button "Add Expense" at bounding box center [1202, 157] width 76 height 25
select select "1"
select select "6846"
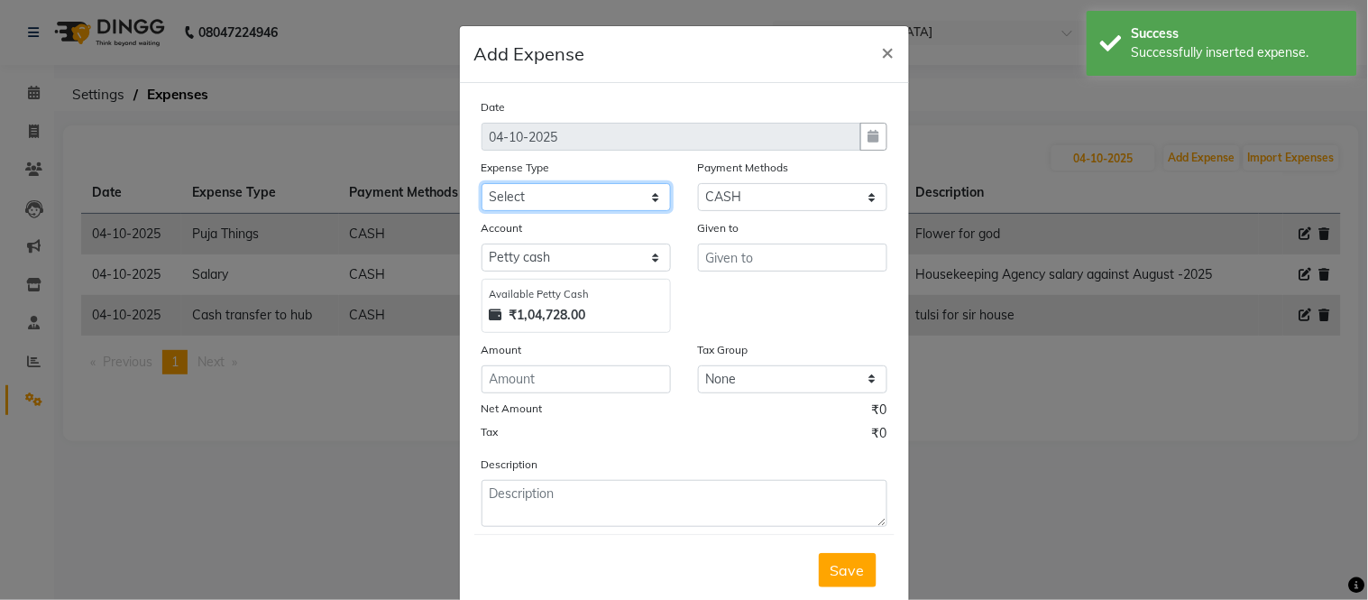
click at [548, 199] on select "Select Advance Salary Amazon Bandra Branch B M C Cash transfer to bank Cash tra…" at bounding box center [575, 197] width 189 height 28
select select "25173"
click at [481, 183] on select "Select Advance Salary Amazon Bandra Branch B M C Cash transfer to bank Cash tra…" at bounding box center [575, 197] width 189 height 28
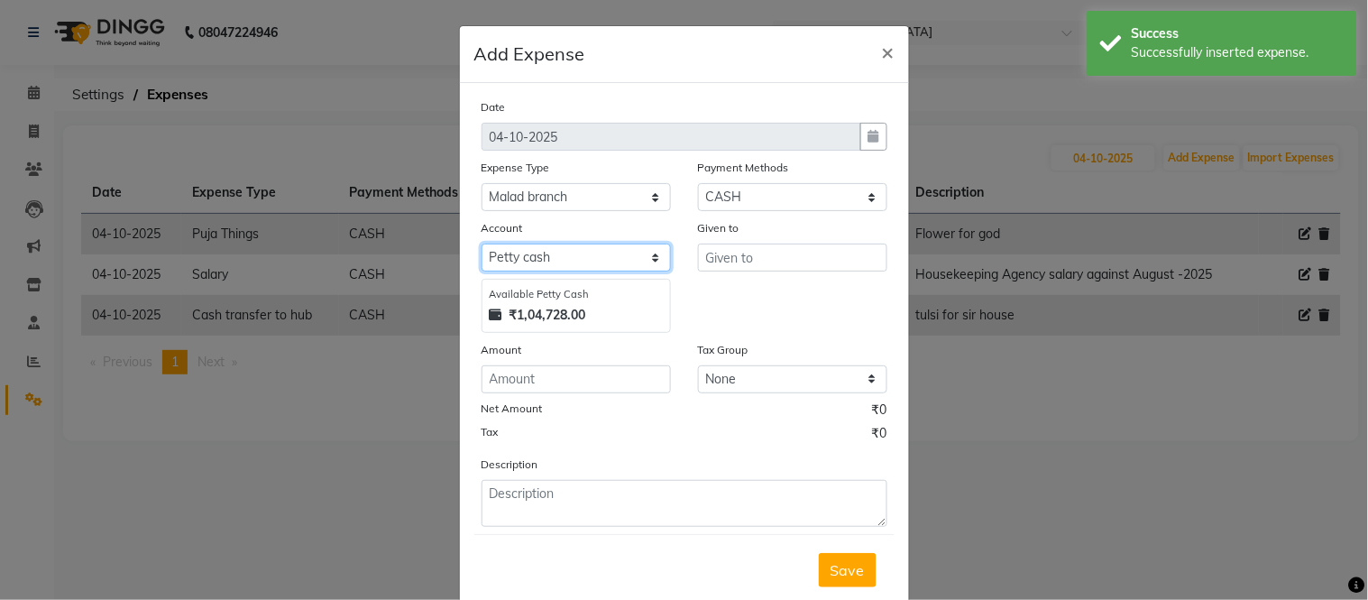
click at [581, 263] on select "Select Petty cash Default account" at bounding box center [575, 257] width 189 height 28
select select "6847"
click at [481, 243] on select "Select Petty cash Default account" at bounding box center [575, 257] width 189 height 28
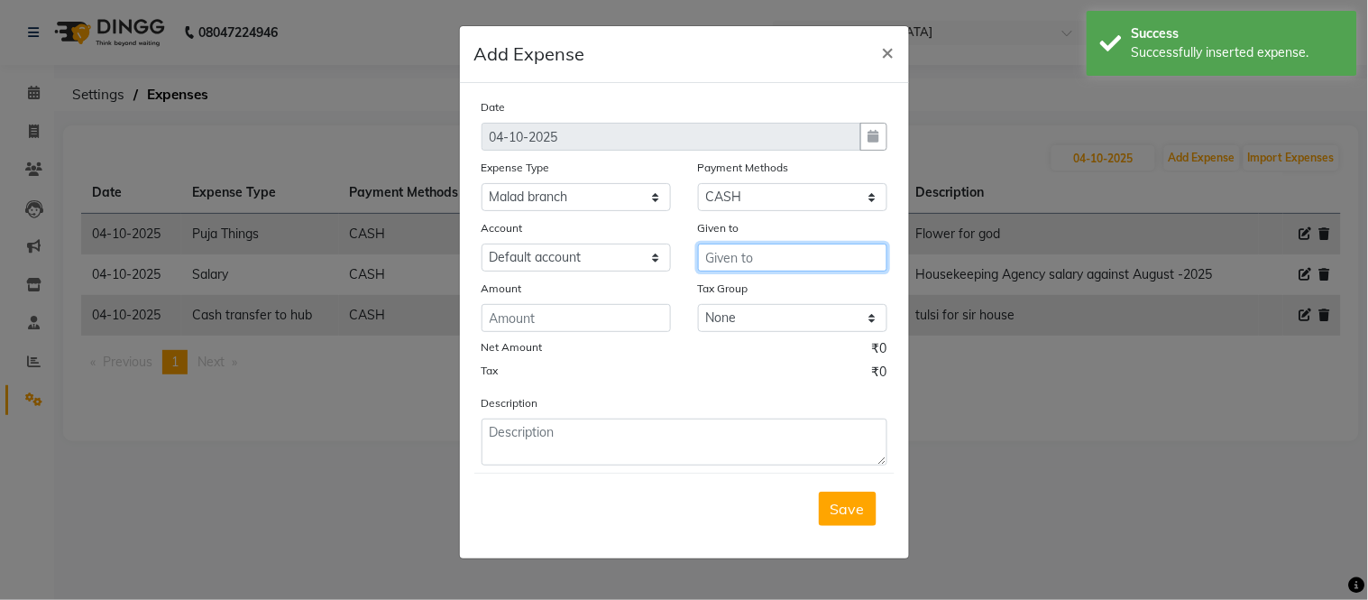
click at [772, 251] on input "text" at bounding box center [792, 257] width 189 height 28
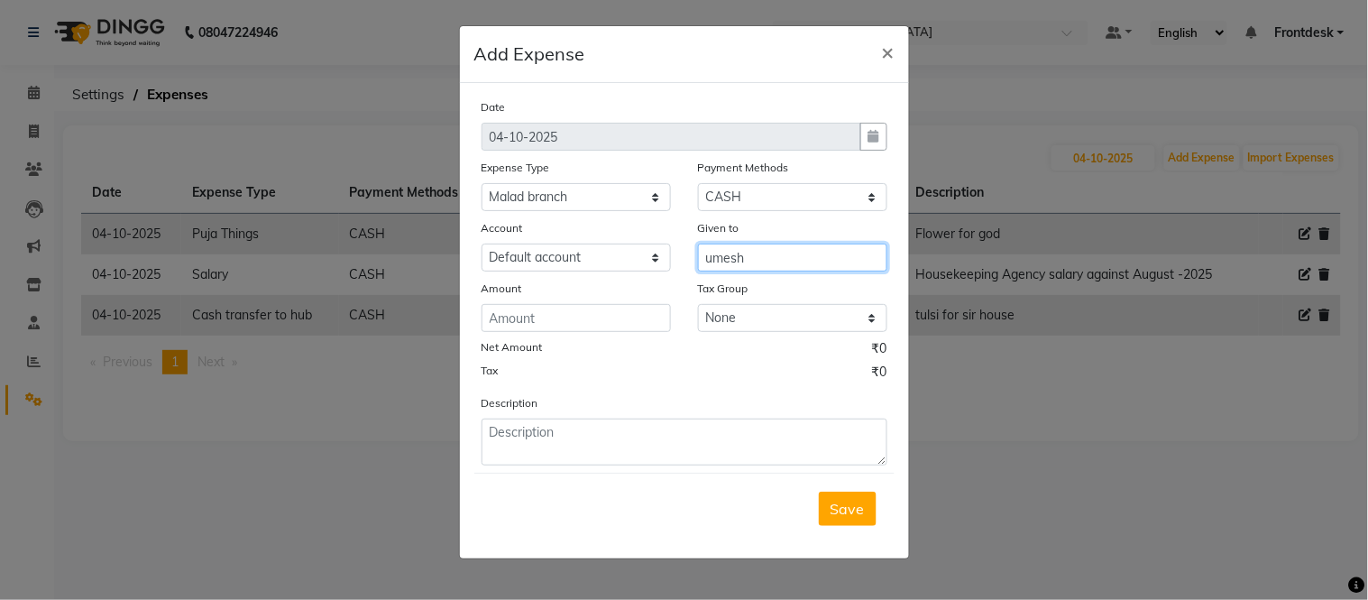
type input "umesh"
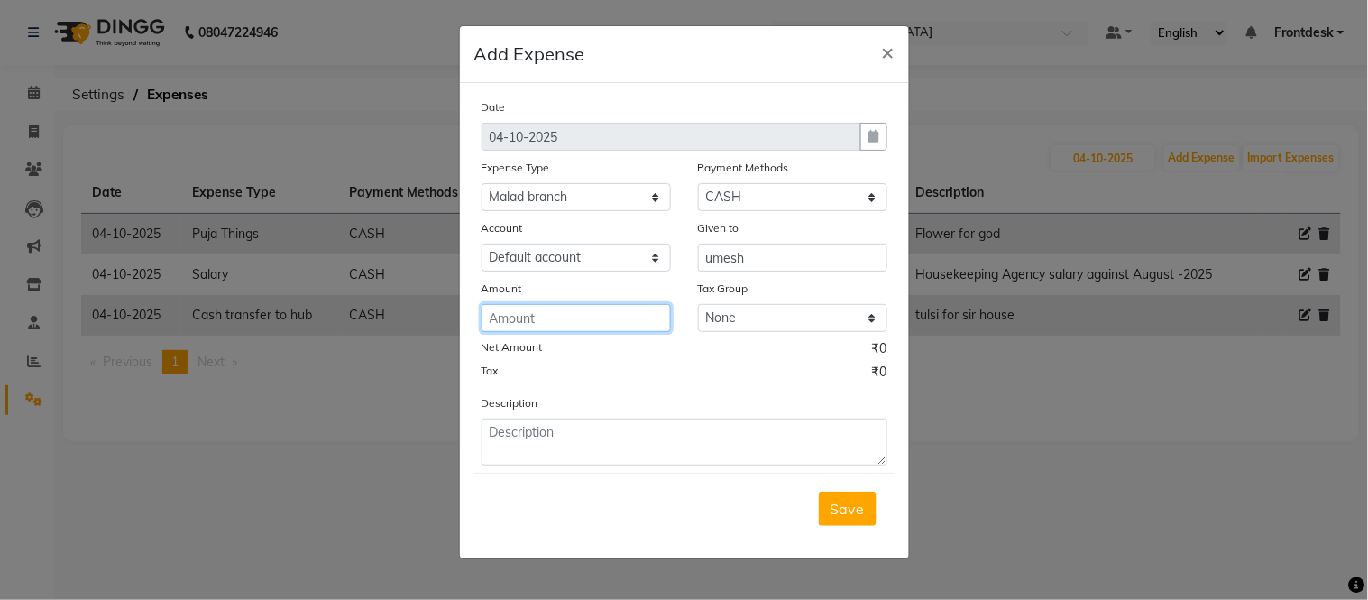
click at [547, 319] on input "number" at bounding box center [575, 318] width 189 height 28
type input "4000"
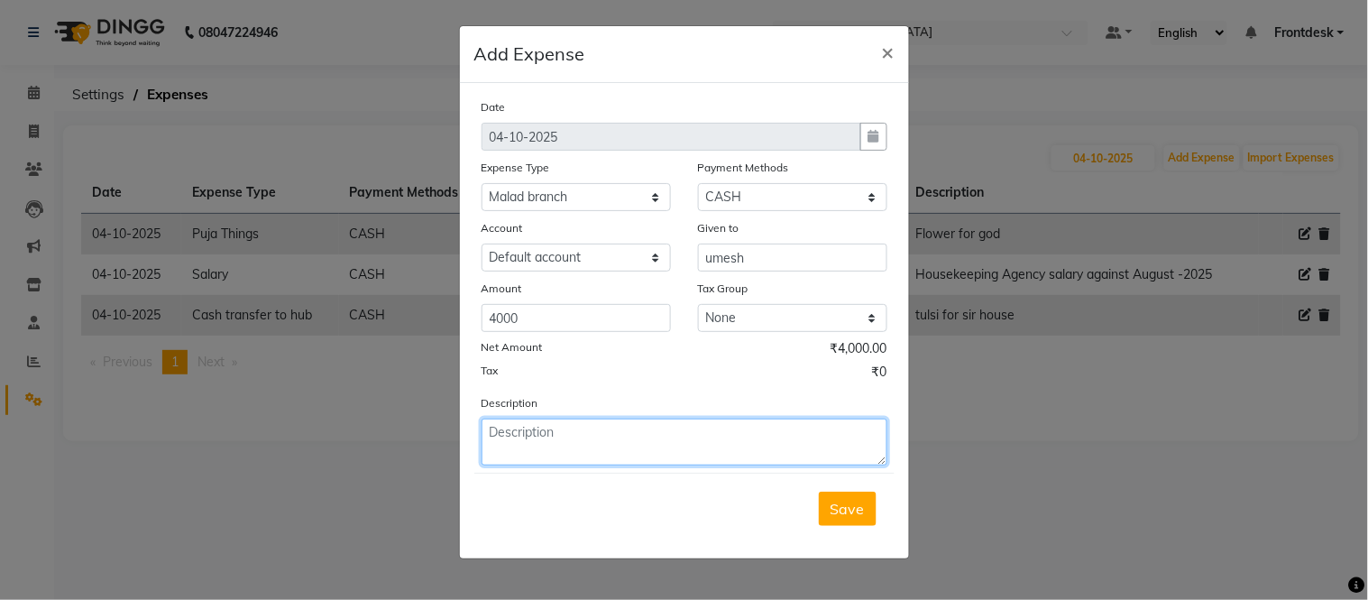
click at [536, 443] on textarea at bounding box center [684, 441] width 406 height 47
type textarea "3700 malad stuff n 300 for water bill"
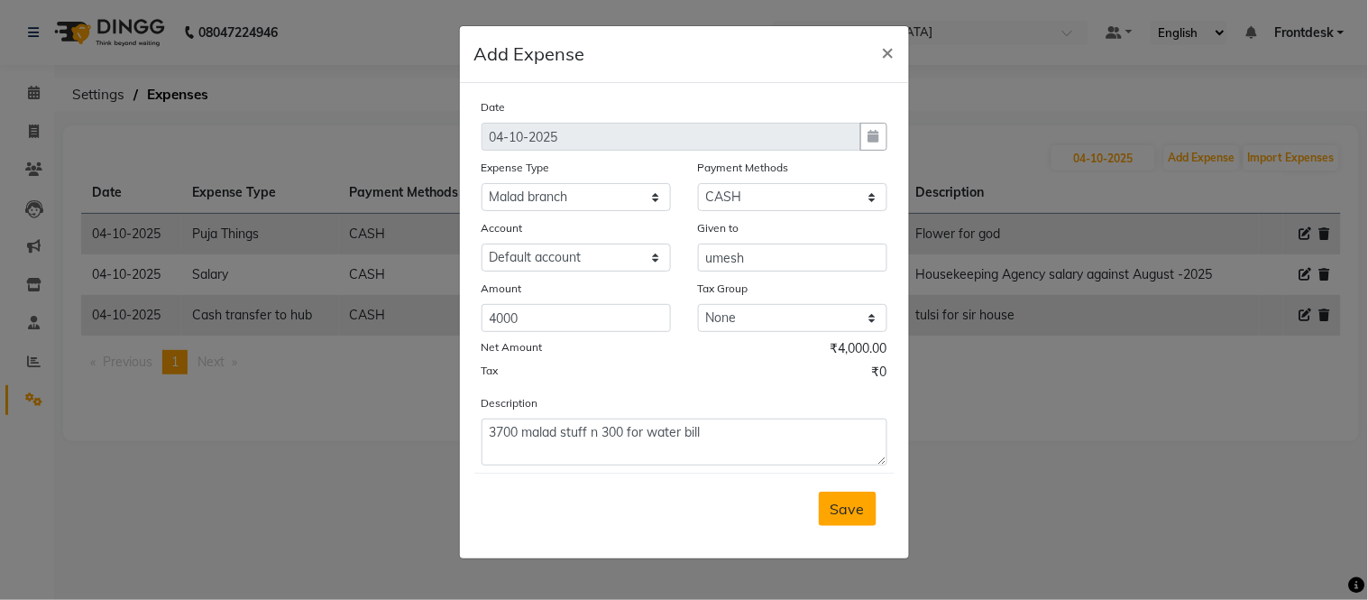
click at [849, 515] on span "Save" at bounding box center [847, 508] width 34 height 18
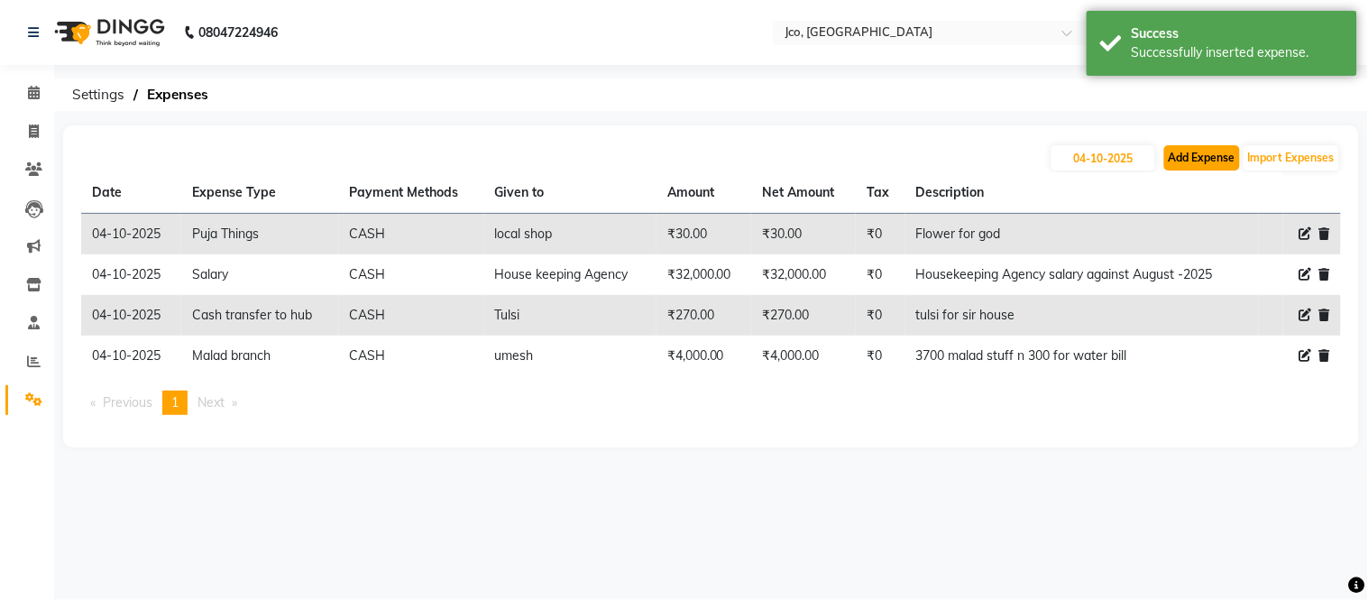
click at [1193, 155] on button "Add Expense" at bounding box center [1202, 157] width 76 height 25
select select "1"
select select "6846"
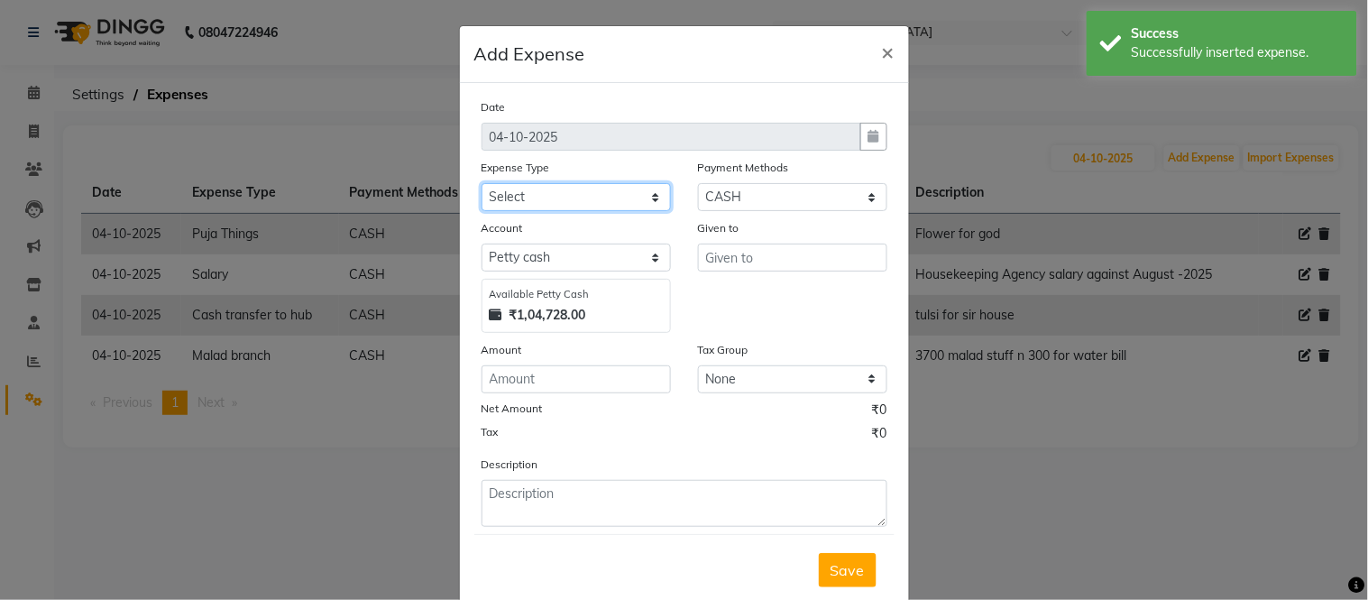
click at [560, 194] on select "Select Advance Salary Amazon Bandra Branch B M C Cash transfer to bank Cash tra…" at bounding box center [575, 197] width 189 height 28
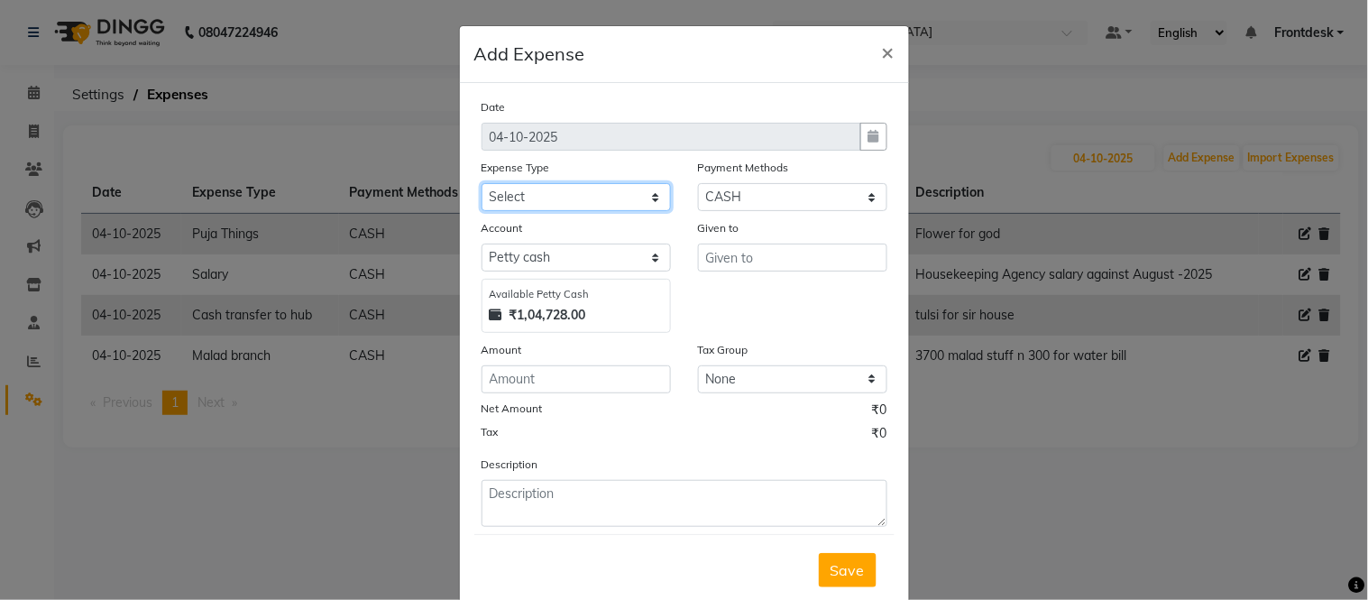
select select "512"
click at [481, 183] on select "Select Advance Salary Amazon Bandra Branch B M C Cash transfer to bank Cash tra…" at bounding box center [575, 197] width 189 height 28
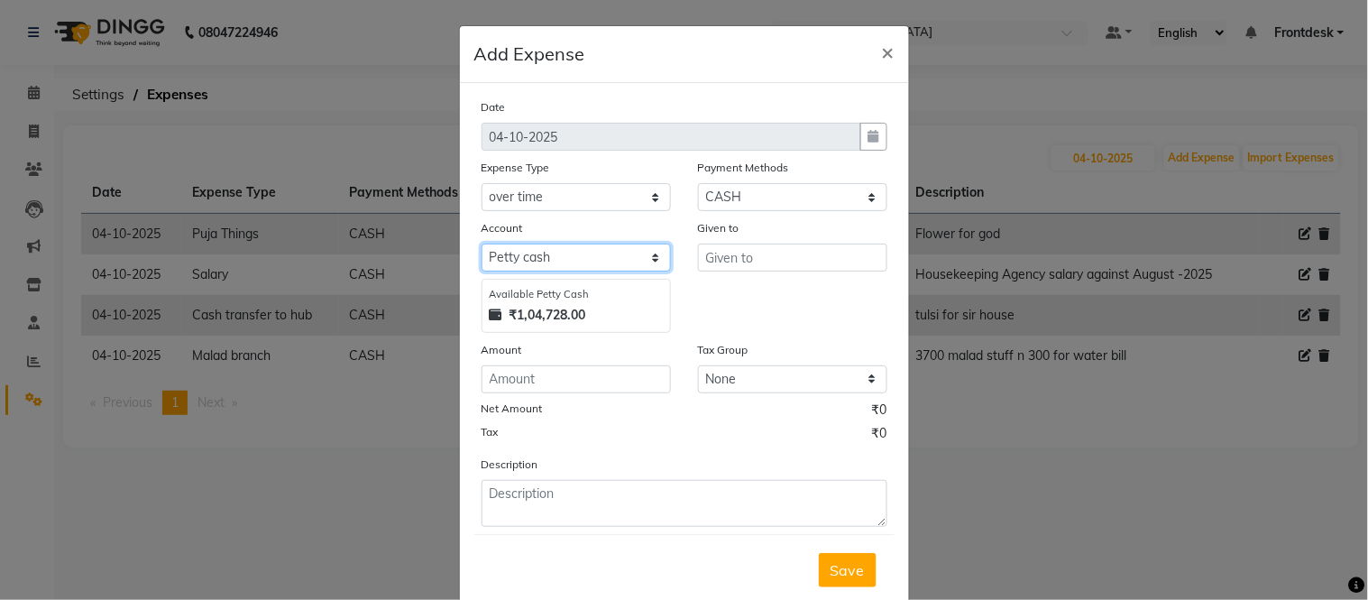
click at [562, 251] on select "Select Petty cash Default account" at bounding box center [575, 257] width 189 height 28
select select "6847"
click at [481, 243] on select "Select Petty cash Default account" at bounding box center [575, 257] width 189 height 28
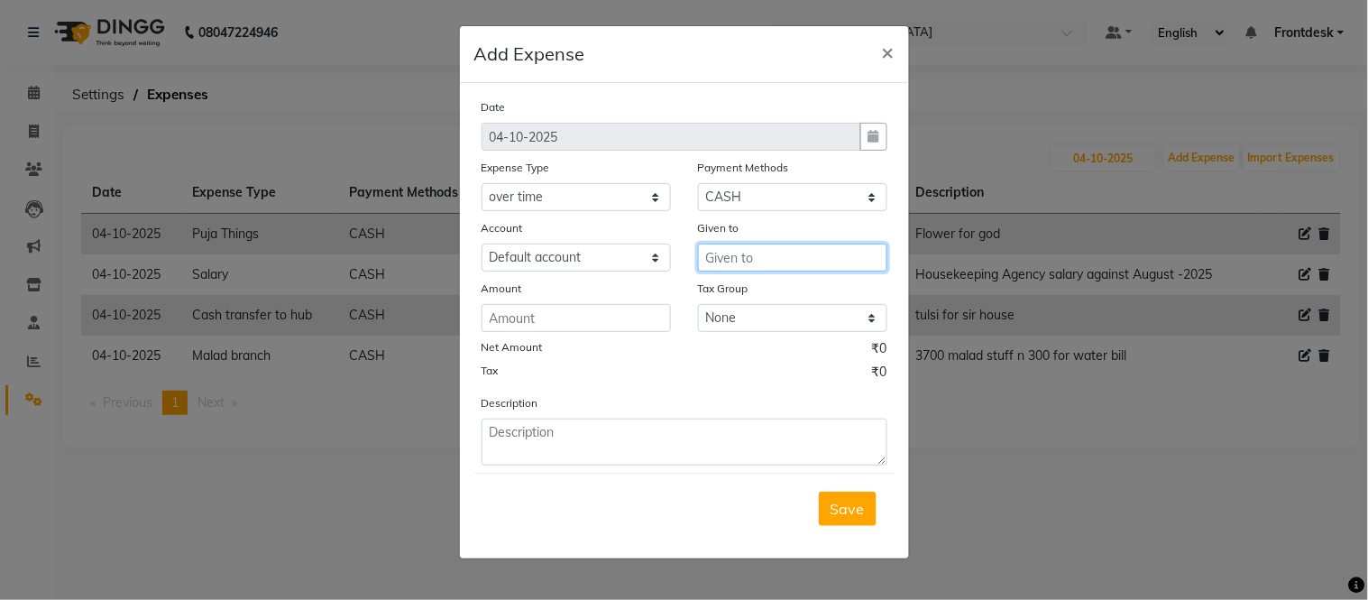
click at [768, 252] on input "text" at bounding box center [792, 257] width 189 height 28
type input "Chandan Hk"
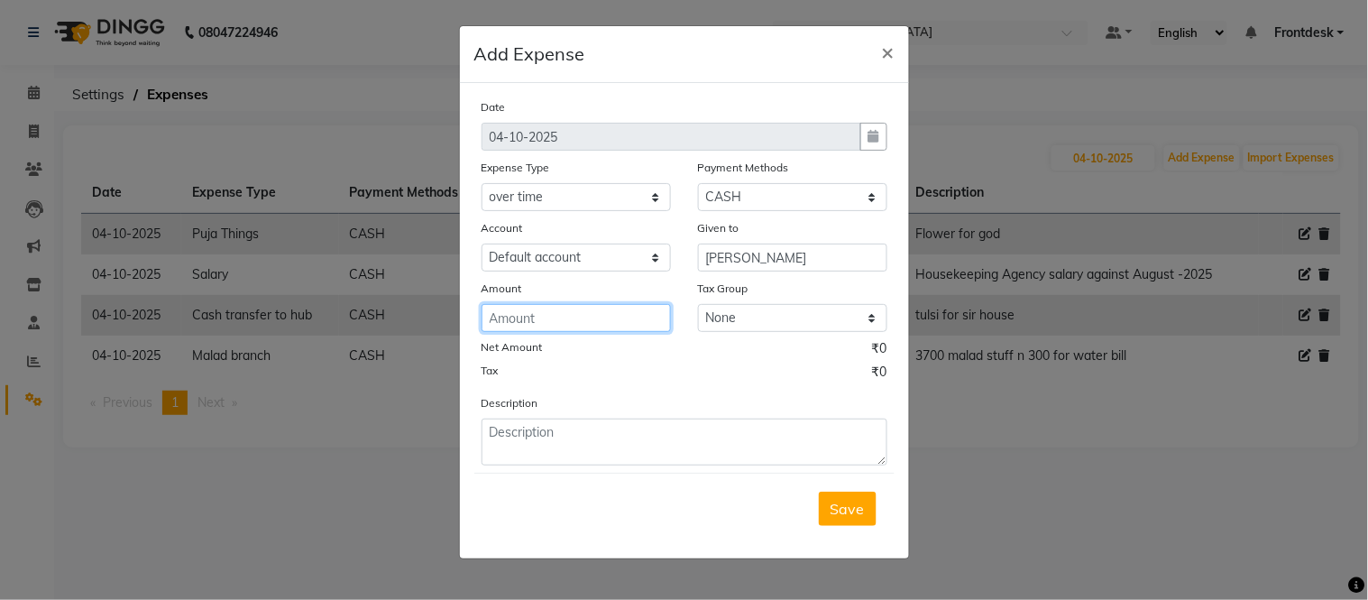
click at [553, 321] on input "number" at bounding box center [575, 318] width 189 height 28
type input "200"
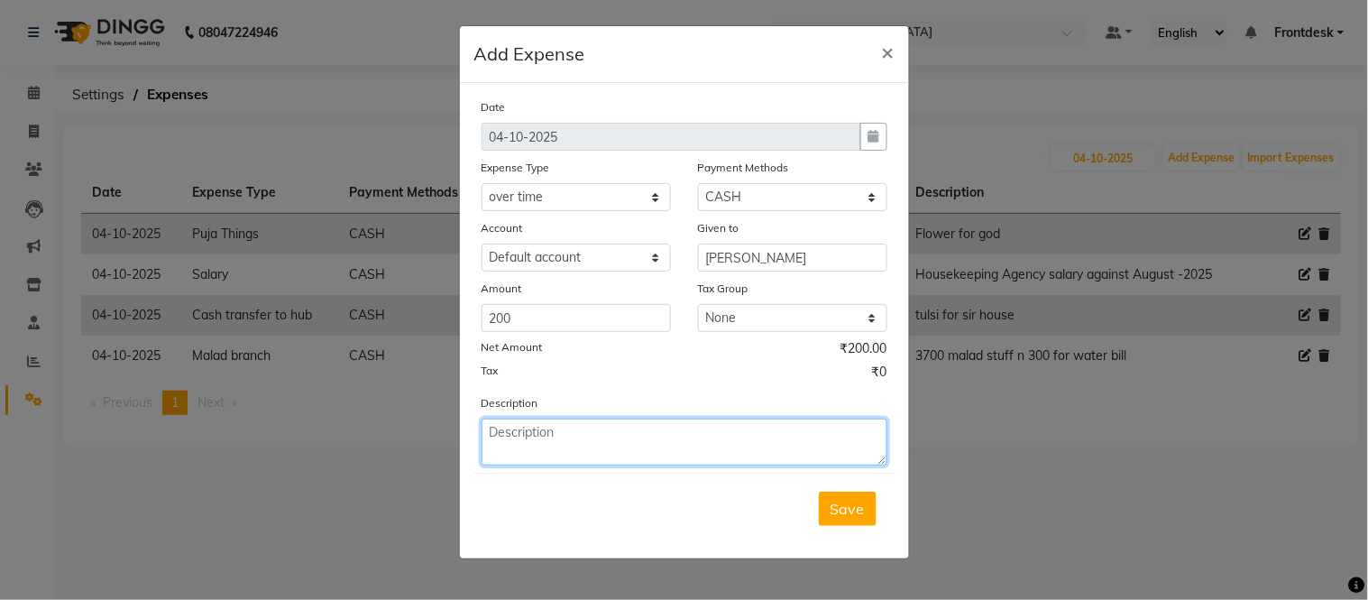
click at [568, 440] on textarea at bounding box center [684, 441] width 406 height 47
type textarea "overtime given to chandan"
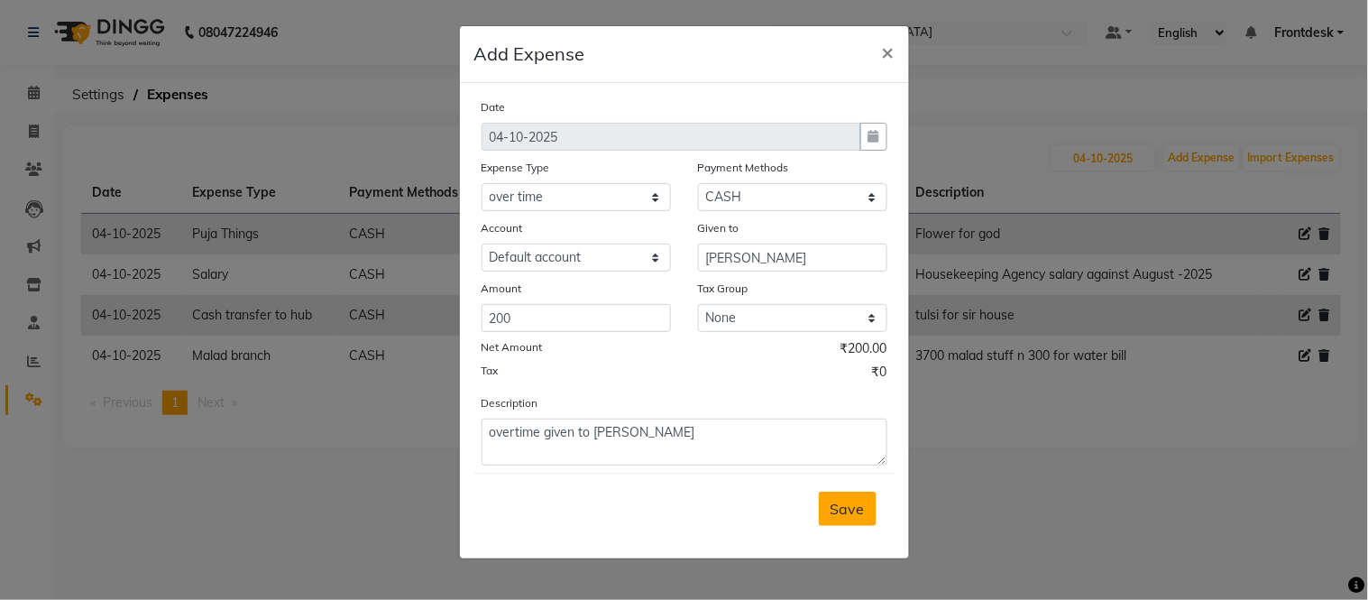
click at [852, 515] on span "Save" at bounding box center [847, 508] width 34 height 18
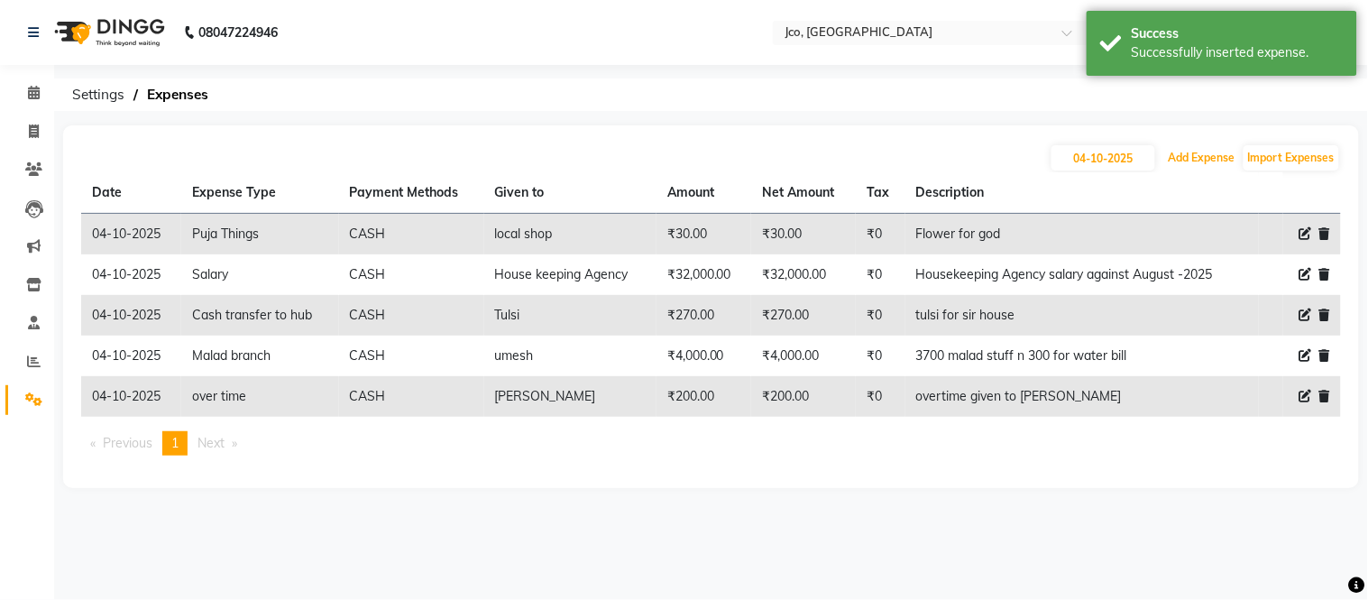
click at [1202, 151] on button "Add Expense" at bounding box center [1202, 157] width 76 height 25
select select "1"
select select "6846"
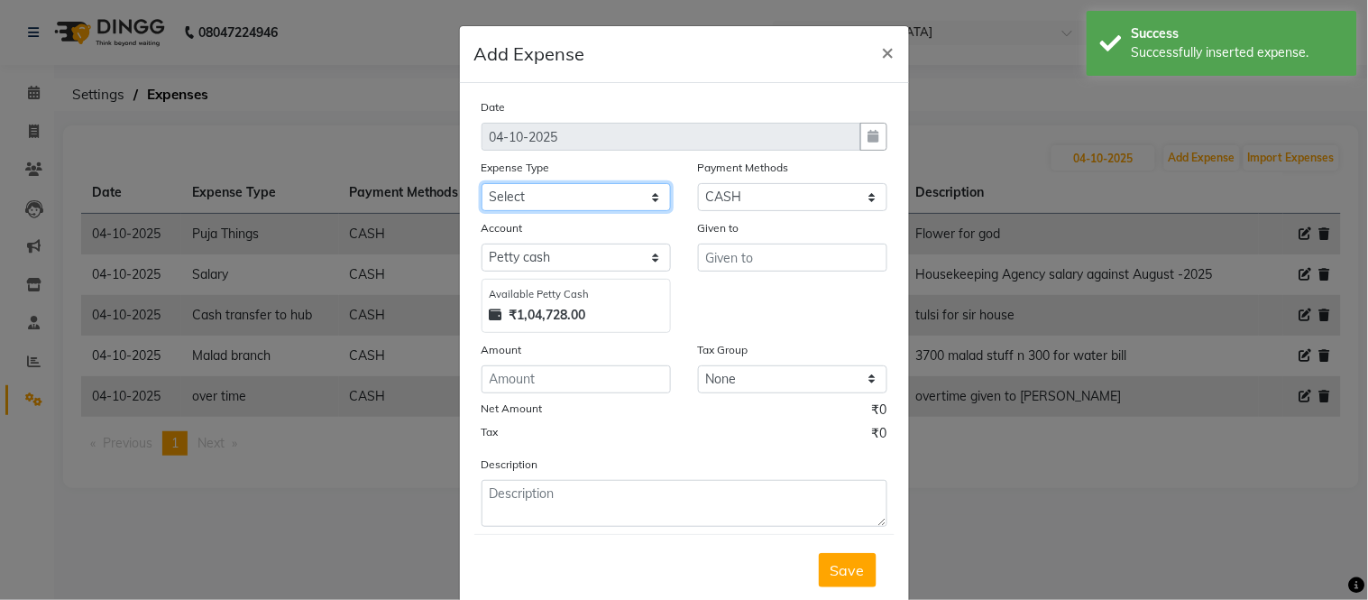
click at [555, 193] on select "Select Advance Salary Amazon Bandra Branch B M C Cash transfer to bank Cash tra…" at bounding box center [575, 197] width 189 height 28
select select "507"
click at [481, 183] on select "Select Advance Salary Amazon Bandra Branch B M C Cash transfer to bank Cash tra…" at bounding box center [575, 197] width 189 height 28
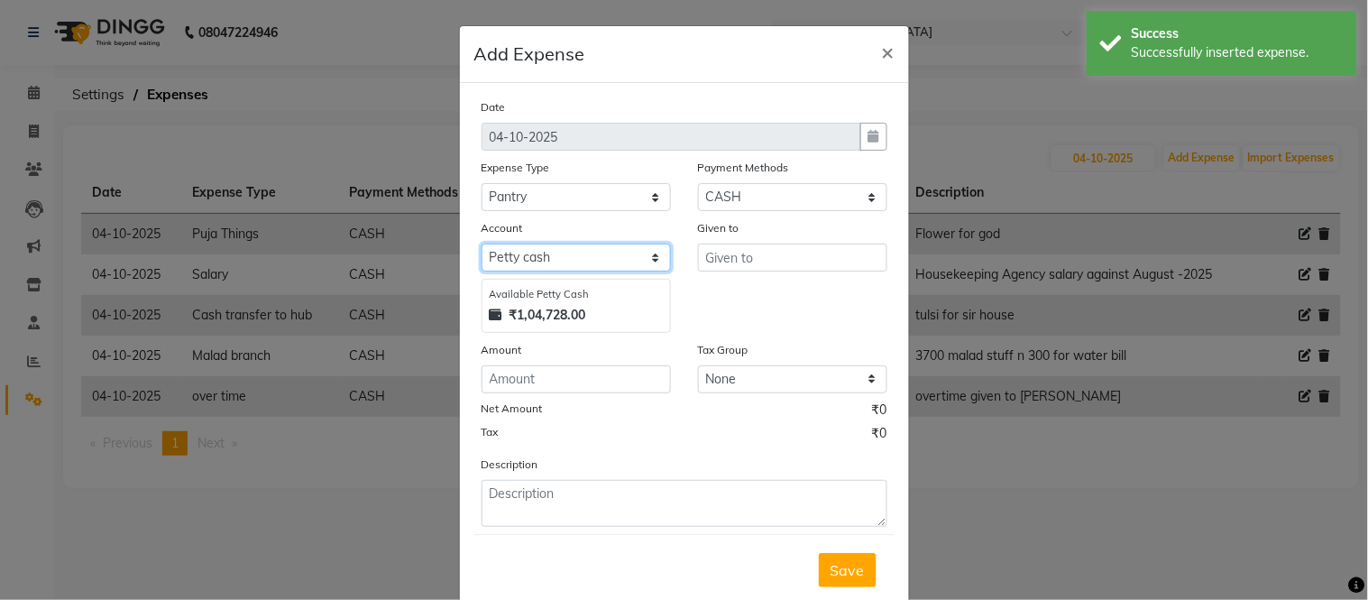
click at [574, 261] on select "Select Petty cash Default account" at bounding box center [575, 257] width 189 height 28
click at [554, 349] on div "Amount" at bounding box center [575, 352] width 189 height 25
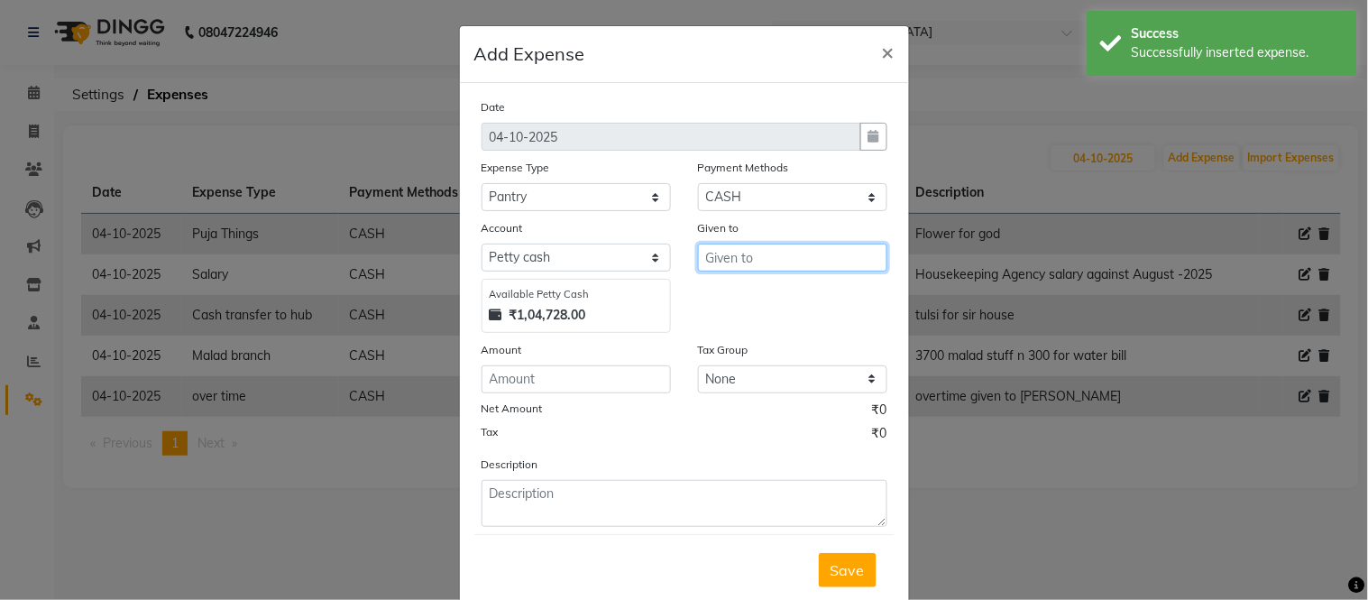
click at [773, 251] on input "text" at bounding box center [792, 257] width 189 height 28
type input "l"
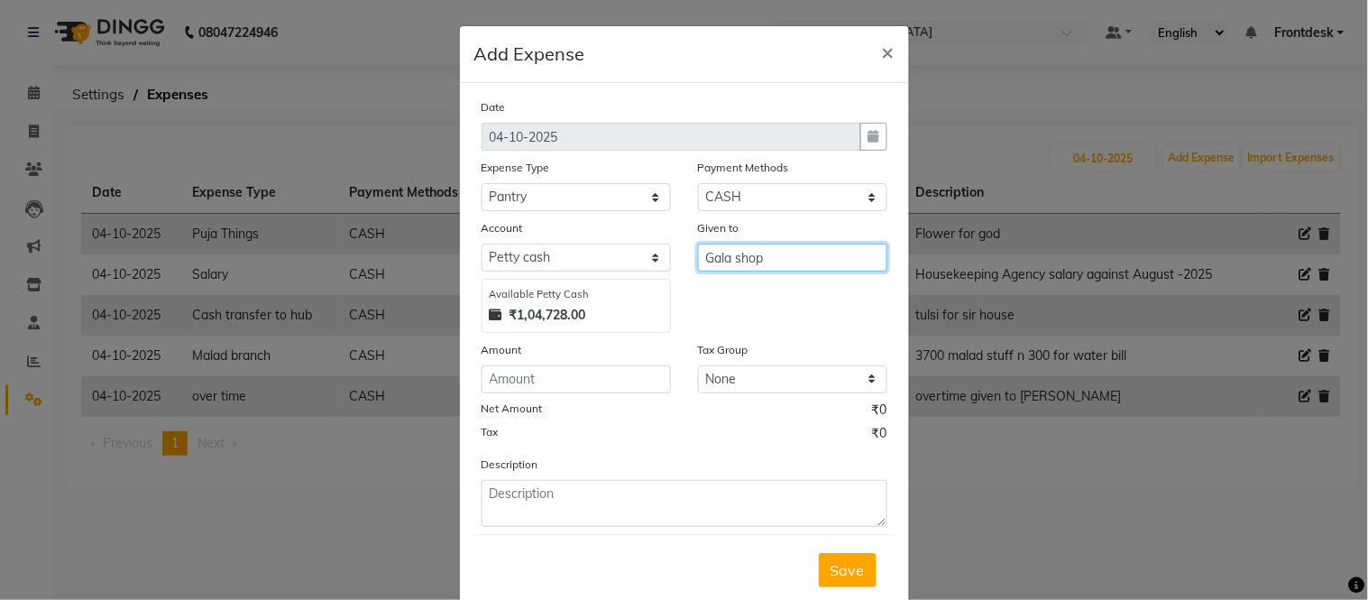
type input "Gala shop"
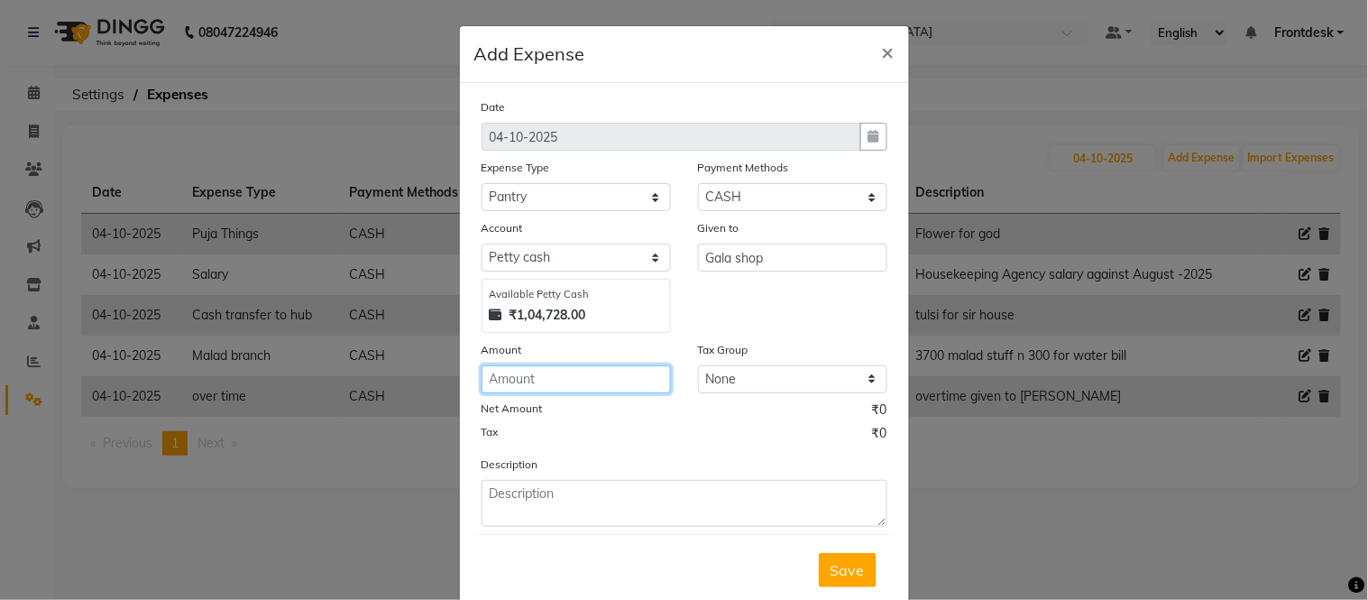
click at [562, 375] on input "number" at bounding box center [575, 379] width 189 height 28
click at [554, 380] on input "number" at bounding box center [575, 379] width 189 height 28
type input "80"
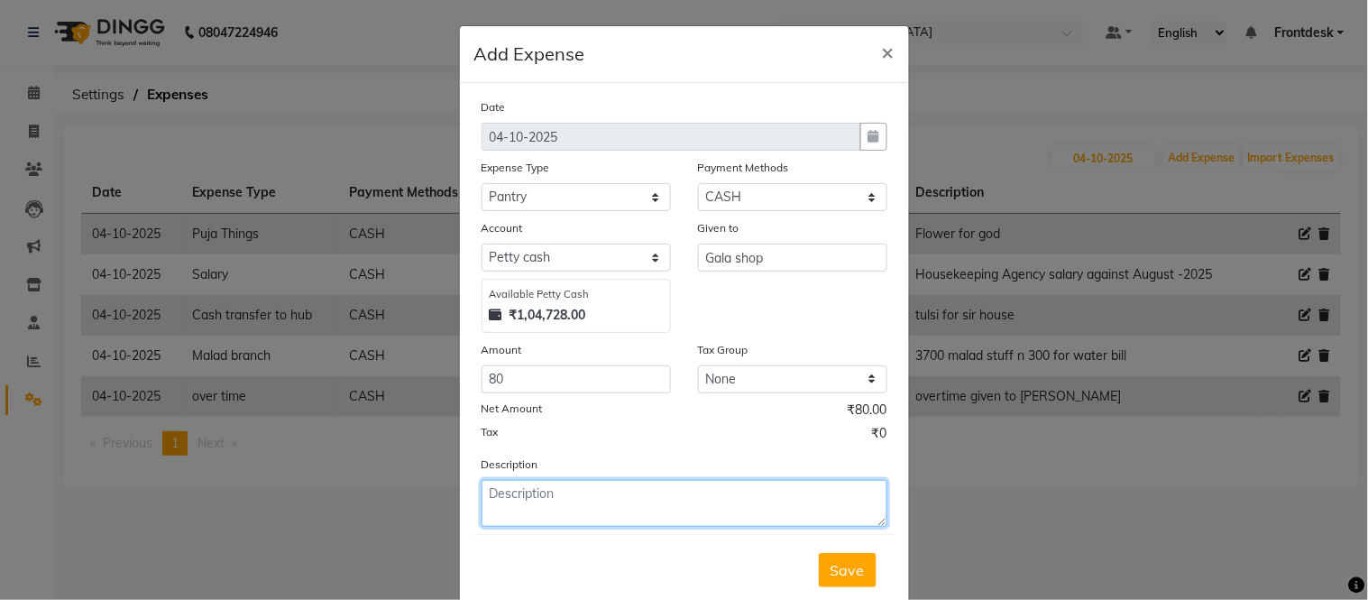
click at [593, 497] on textarea at bounding box center [684, 503] width 406 height 47
type textarea "Milk for salon staff for tea"
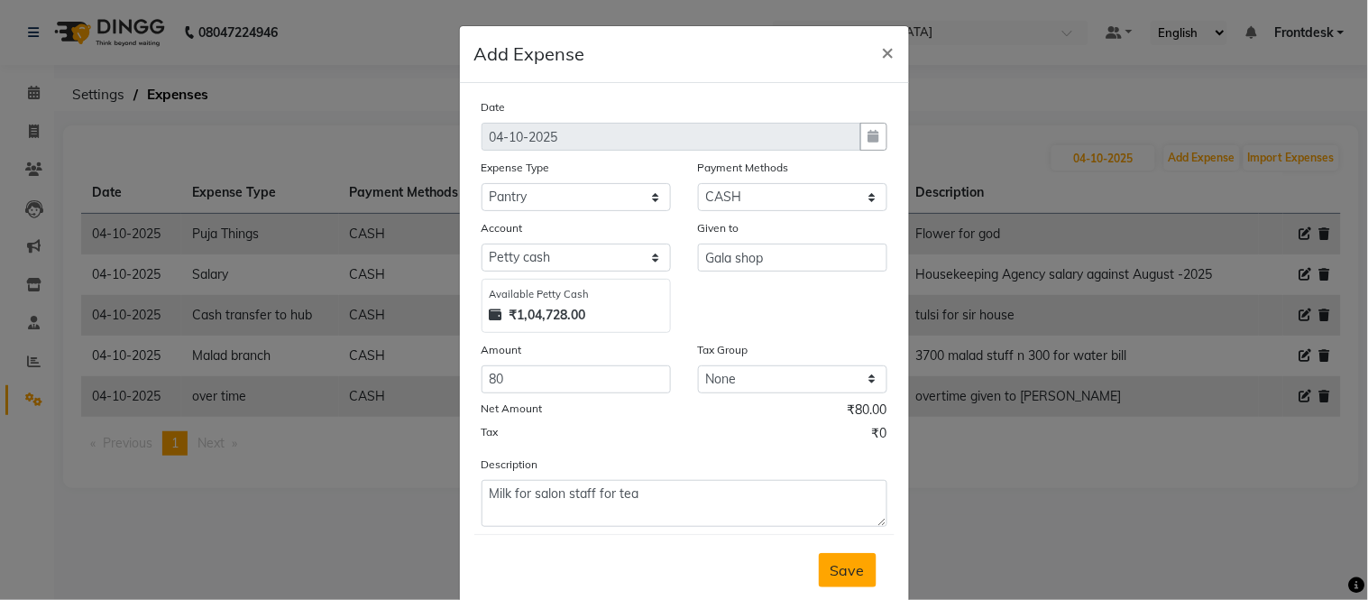
click at [849, 568] on span "Save" at bounding box center [847, 570] width 34 height 18
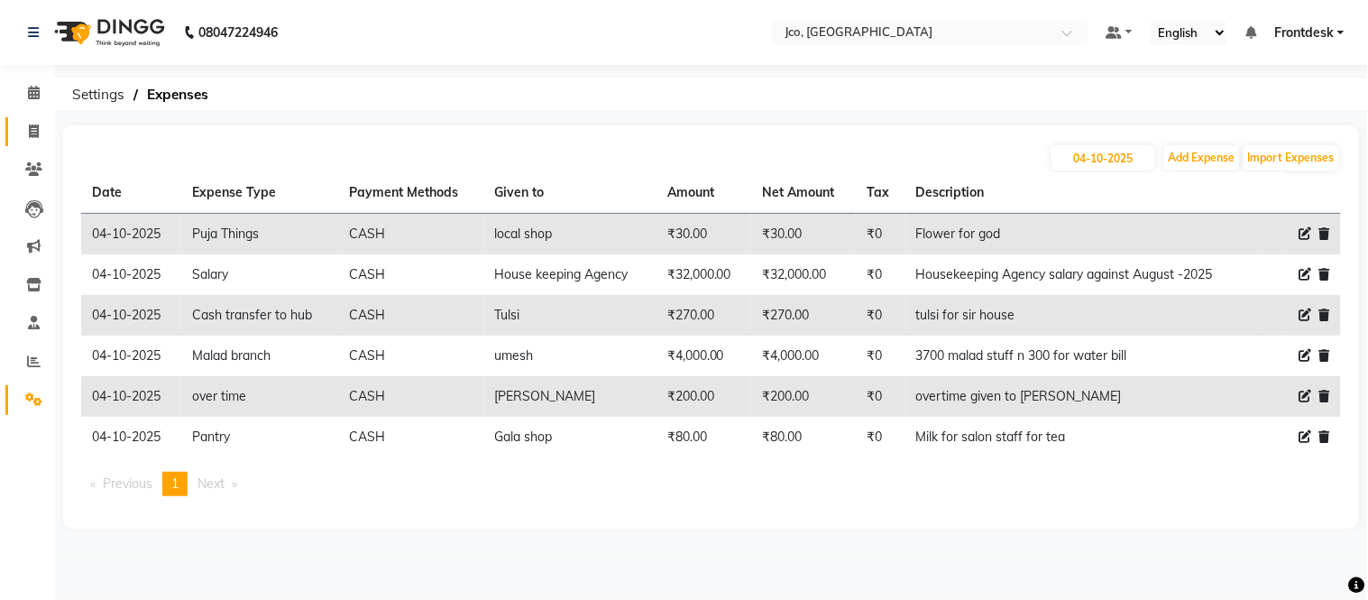
click at [34, 127] on icon at bounding box center [34, 131] width 10 height 14
select select "service"
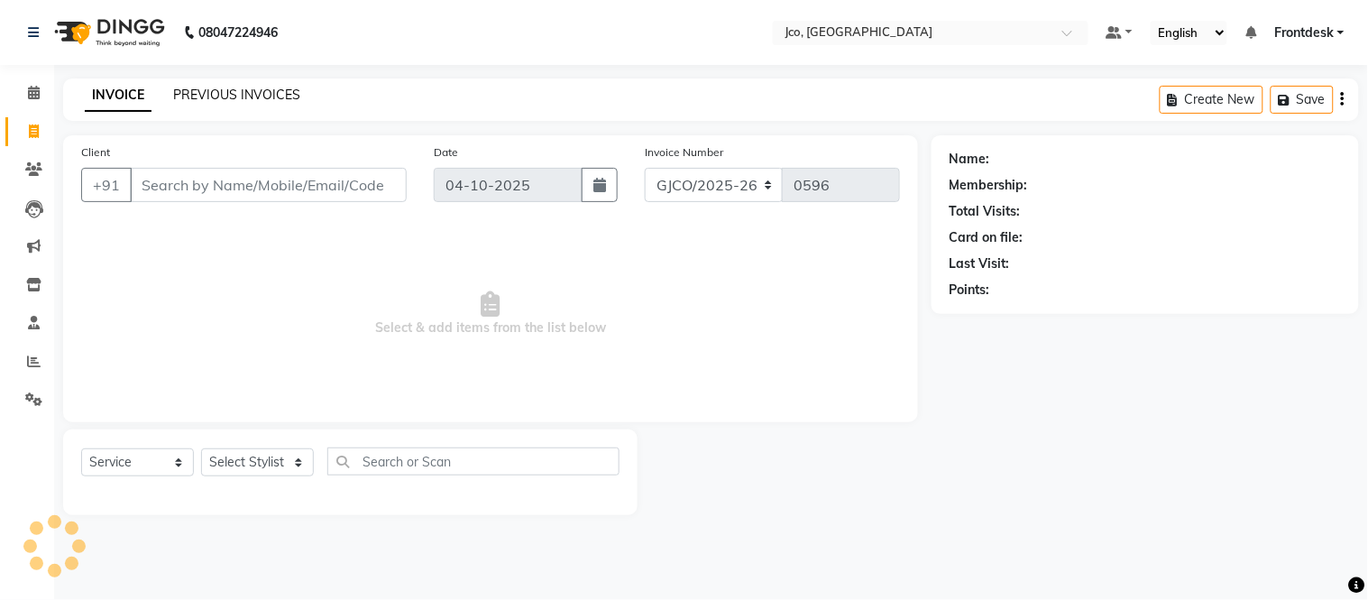
click at [237, 100] on link "PREVIOUS INVOICES" at bounding box center [236, 95] width 127 height 16
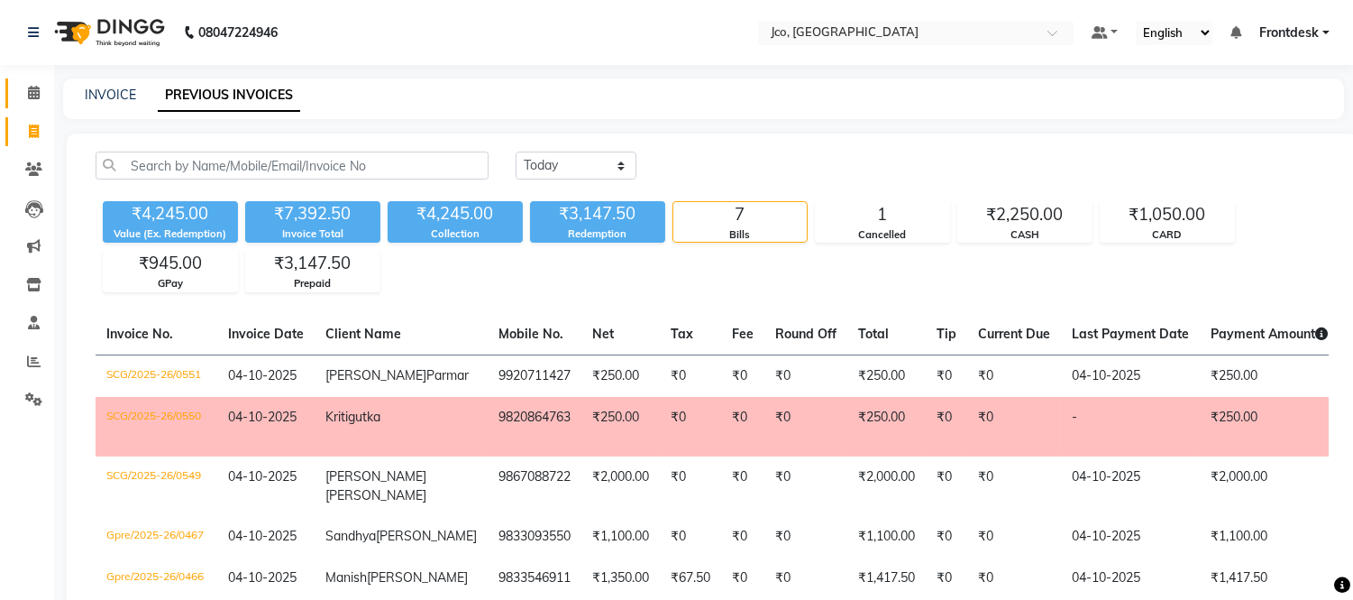
click at [32, 93] on icon at bounding box center [34, 93] width 12 height 14
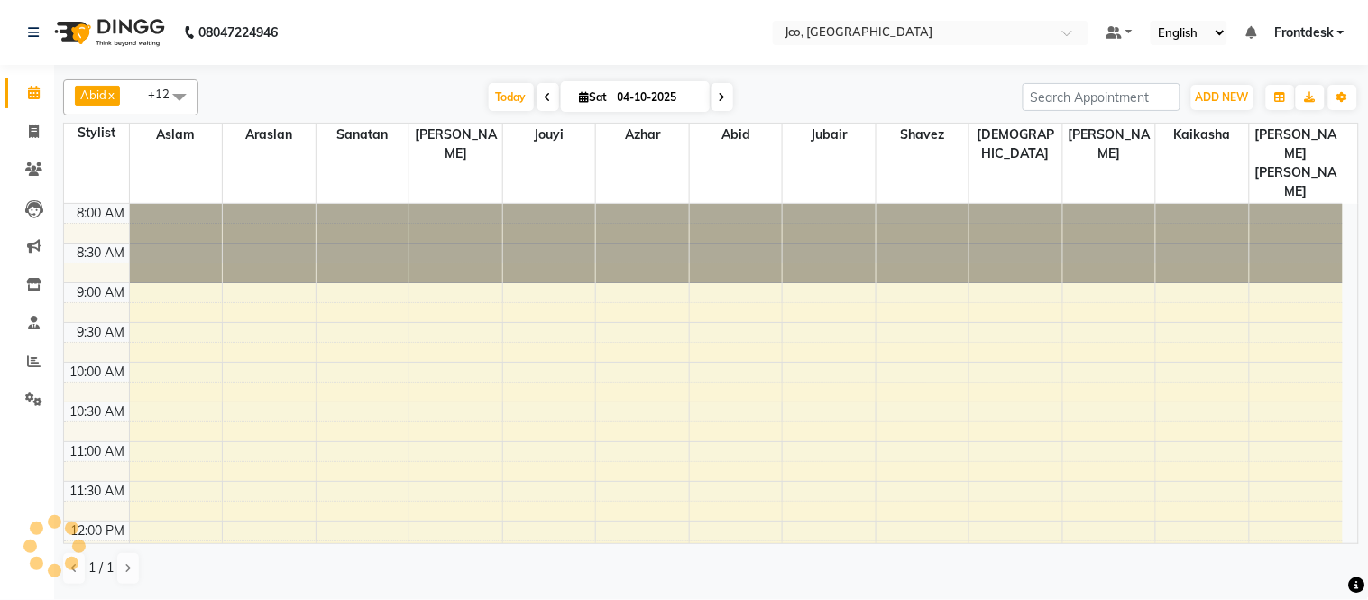
scroll to position [643, 0]
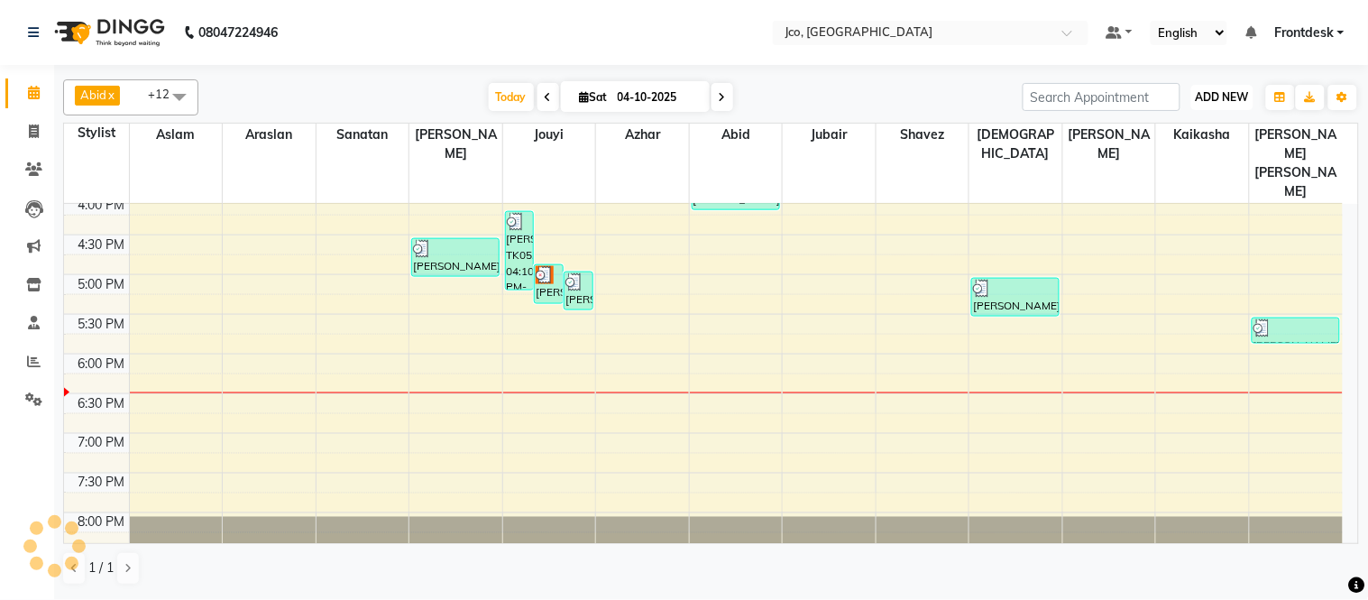
click at [1218, 96] on span "ADD NEW" at bounding box center [1221, 97] width 53 height 14
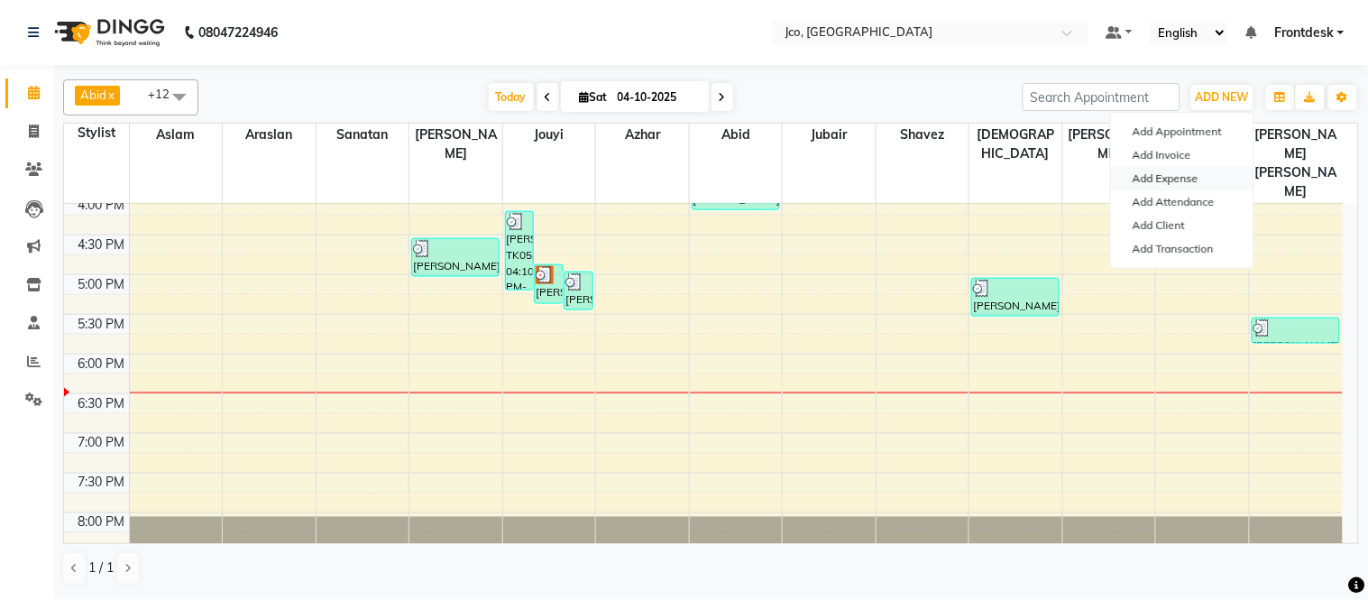
click at [1181, 184] on link "Add Expense" at bounding box center [1182, 178] width 142 height 23
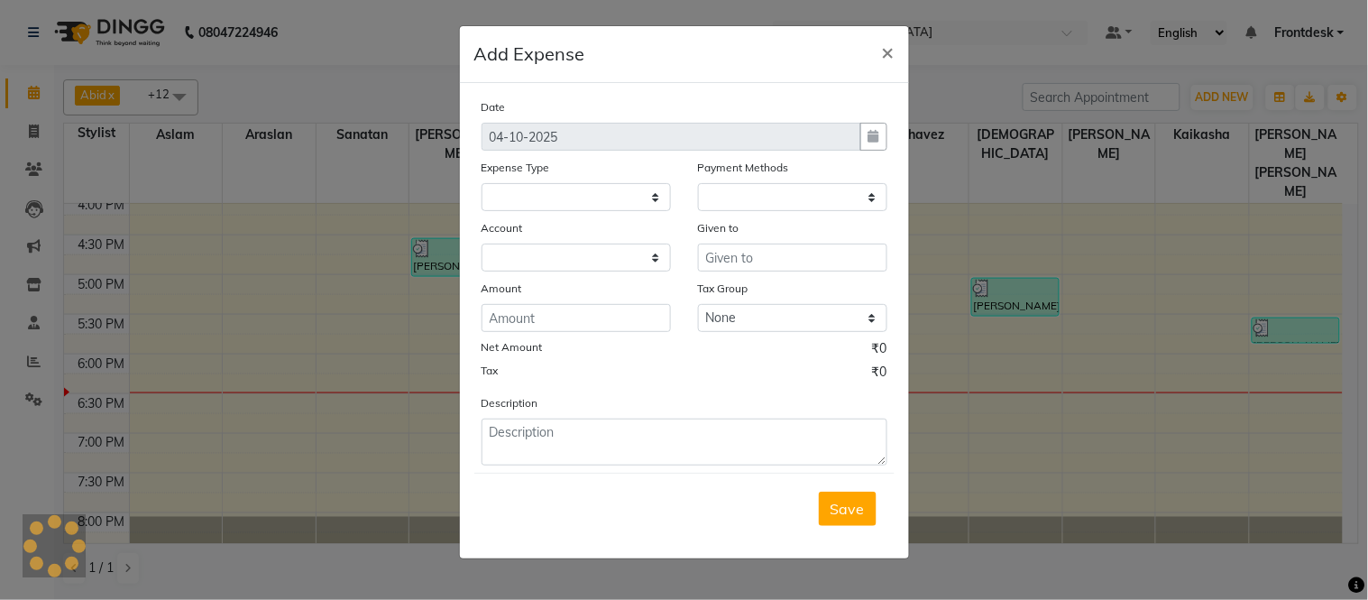
select select
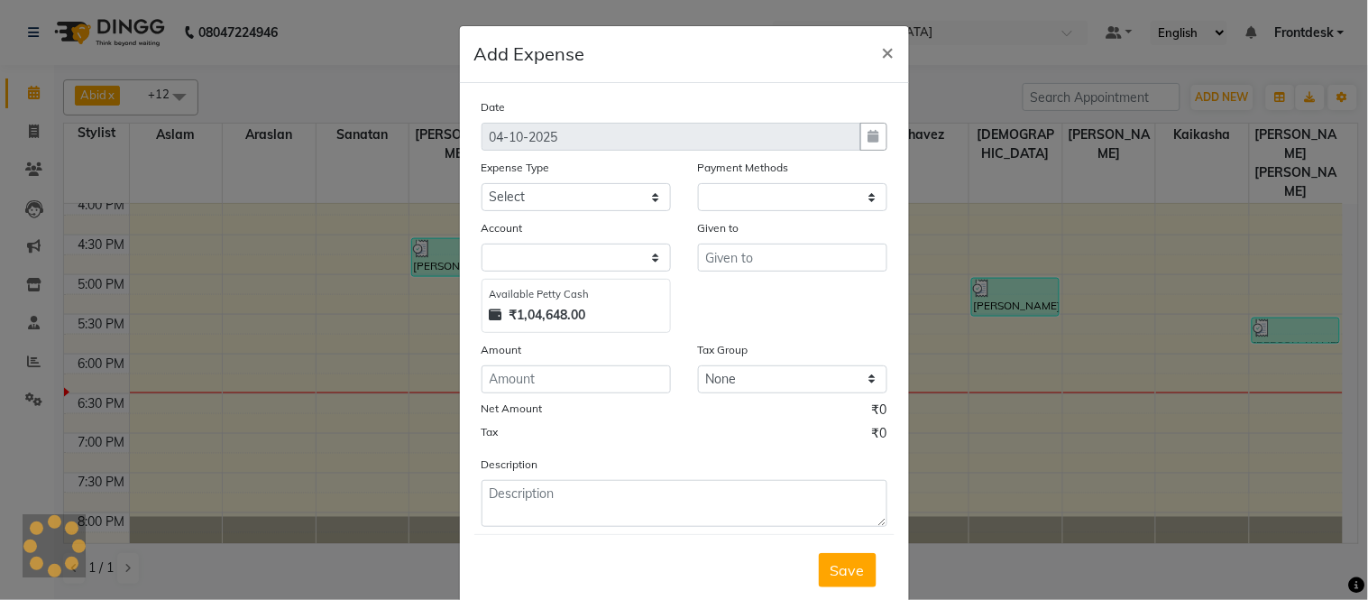
select select "1"
select select "6846"
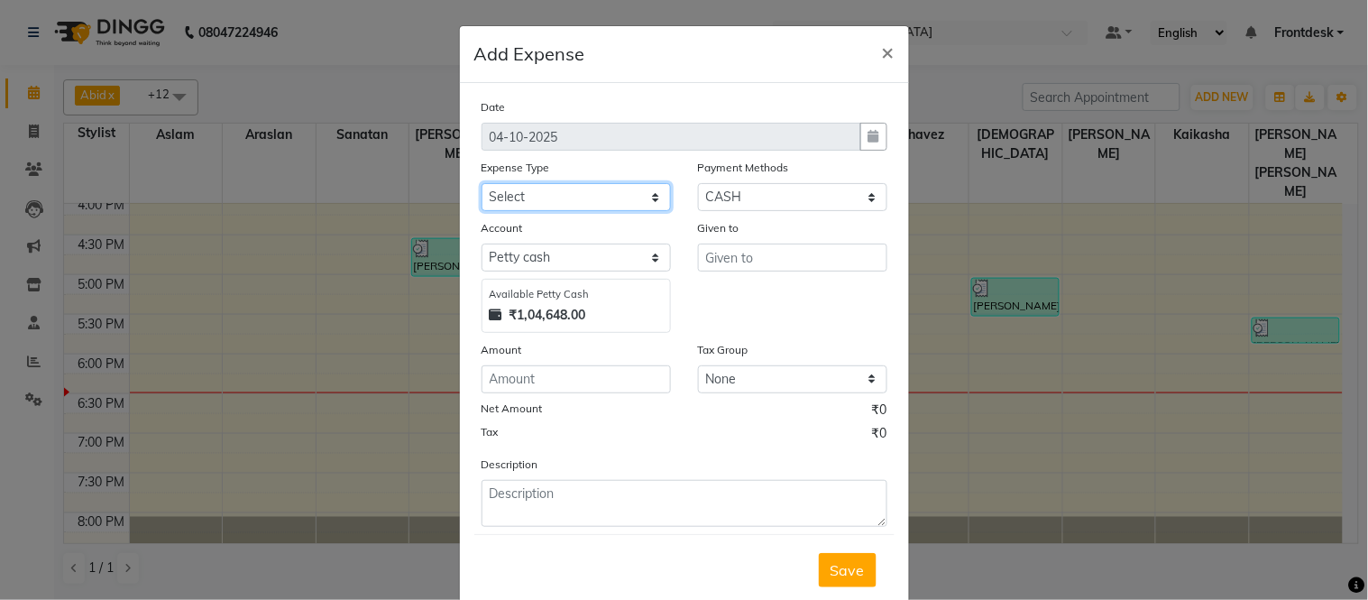
click at [550, 196] on select "Select Advance Salary Amazon Bandra Branch B M C Cash transfer to bank Cash tra…" at bounding box center [575, 197] width 189 height 28
click at [481, 183] on select "Select Advance Salary Amazon Bandra Branch B M C Cash transfer to bank Cash tra…" at bounding box center [575, 197] width 189 height 28
click at [589, 197] on select "Select Advance Salary Amazon Bandra Branch B M C Cash transfer to bank Cash tra…" at bounding box center [575, 197] width 189 height 28
select select "501"
click at [481, 183] on select "Select Advance Salary Amazon Bandra Branch B M C Cash transfer to bank Cash tra…" at bounding box center [575, 197] width 189 height 28
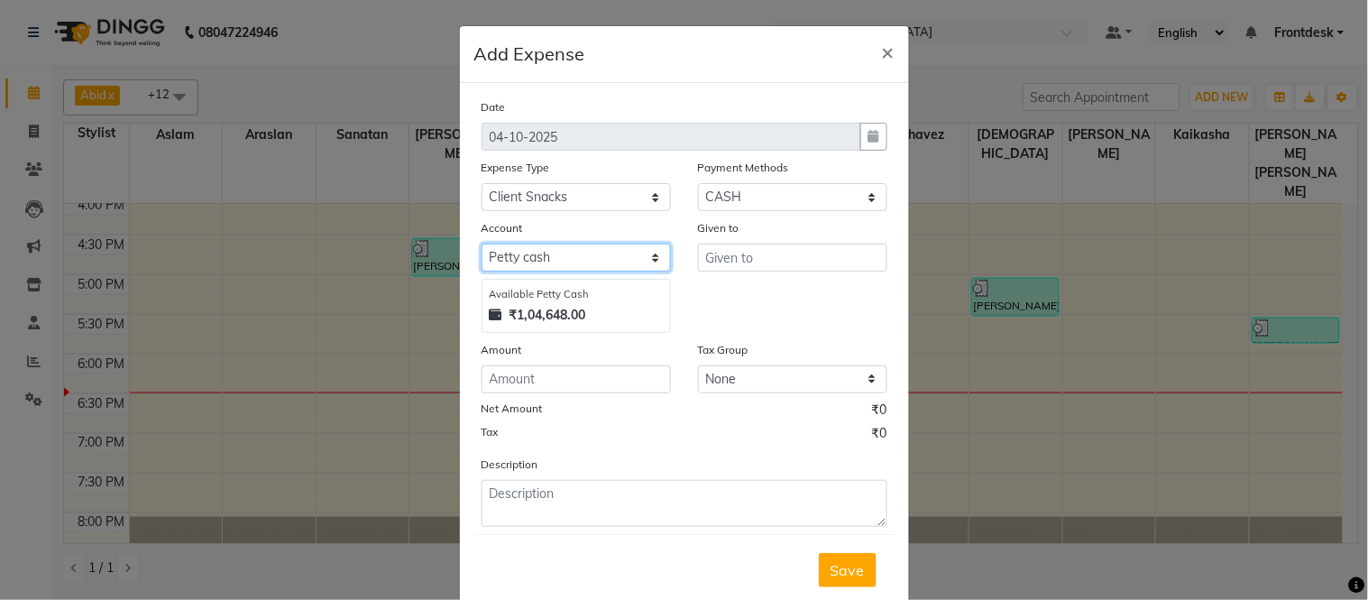
click at [590, 260] on select "Select Petty cash Default account" at bounding box center [575, 257] width 189 height 28
select select "6847"
click at [481, 243] on select "Select Petty cash Default account" at bounding box center [575, 257] width 189 height 28
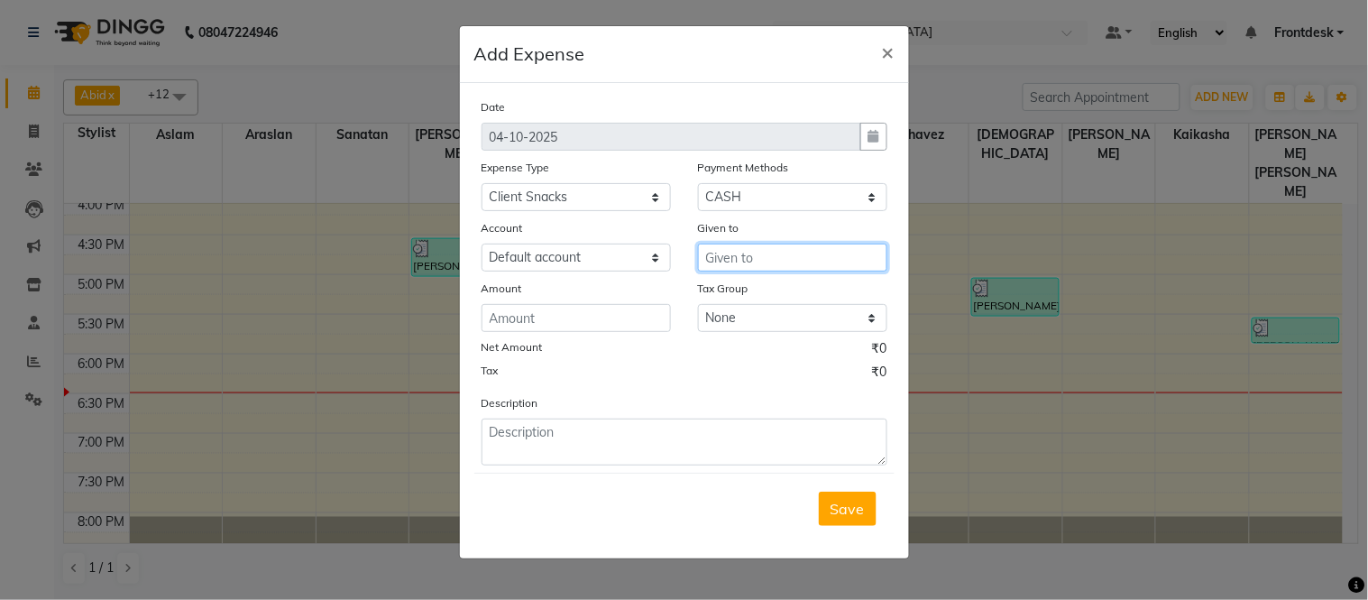
click at [773, 262] on input "text" at bounding box center [792, 257] width 189 height 28
type input "Nagori"
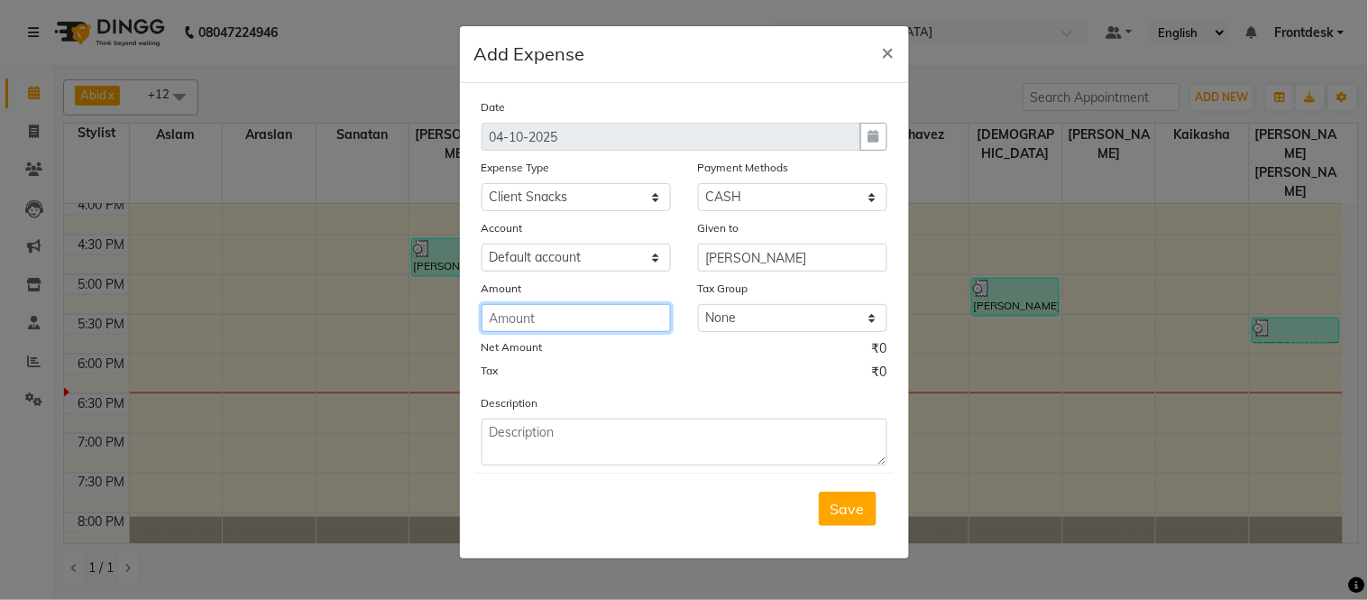
click at [563, 323] on input "number" at bounding box center [575, 318] width 189 height 28
type input "20"
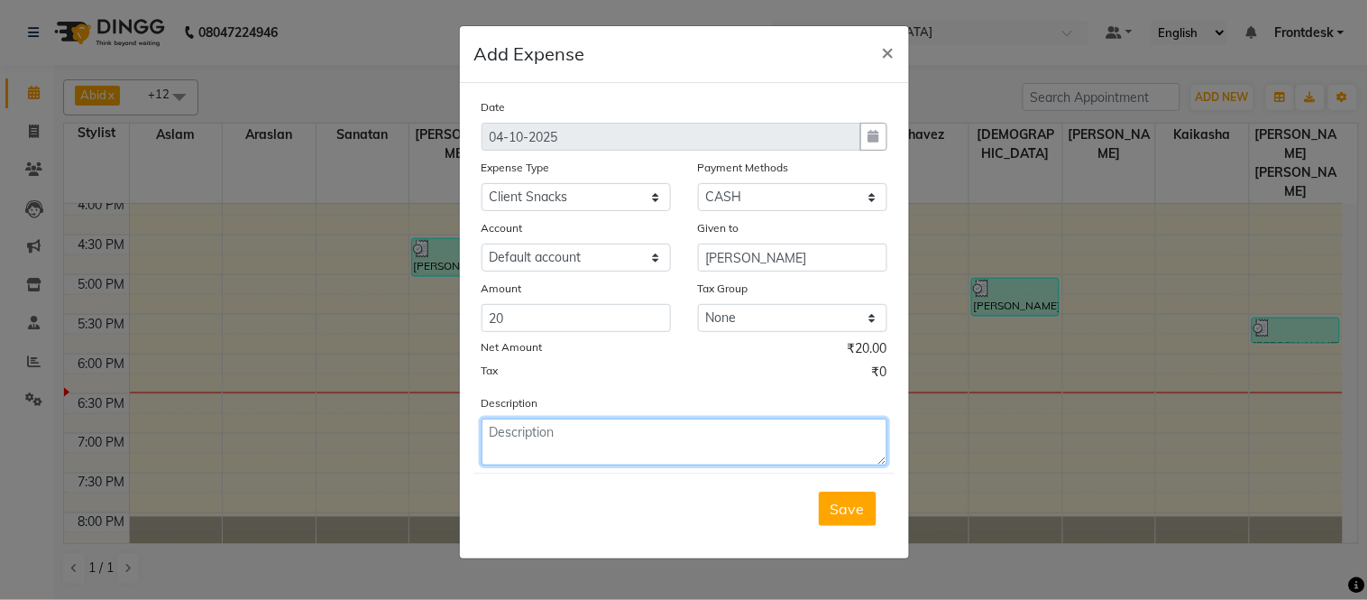
click at [572, 460] on textarea at bounding box center [684, 441] width 406 height 47
type textarea "Nagori tea for client"
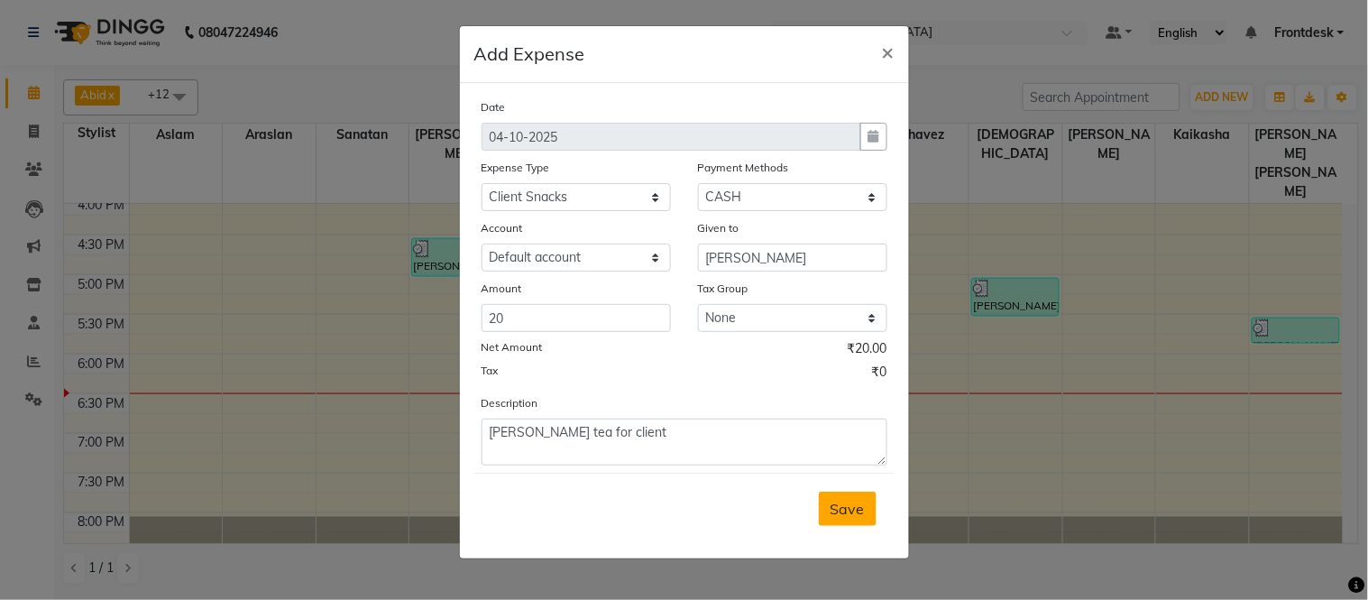
click at [850, 516] on span "Save" at bounding box center [847, 508] width 34 height 18
